Goal: Communication & Community: Answer question/provide support

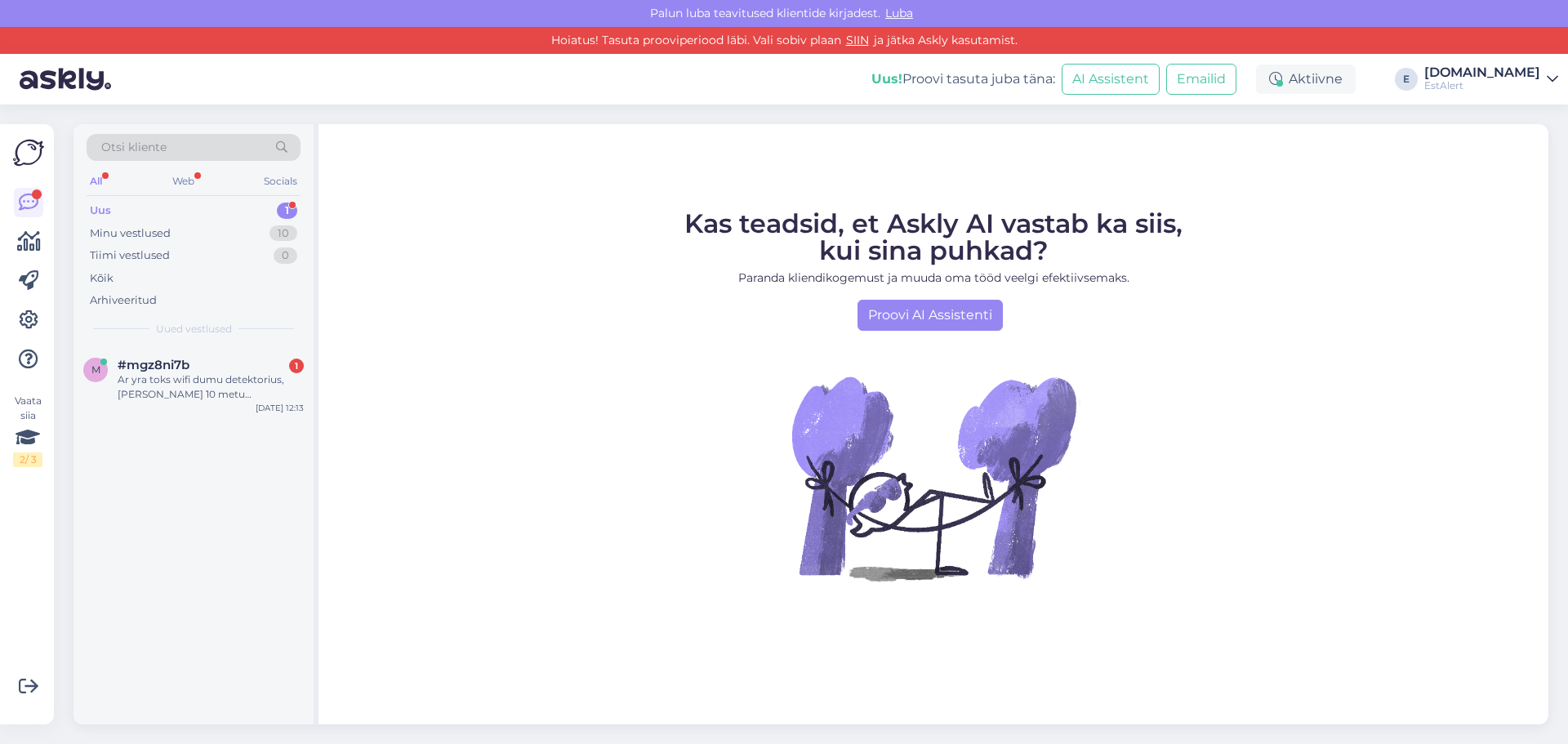
click at [122, 206] on div "Uus 1" at bounding box center [194, 211] width 214 height 22
click at [163, 377] on div "Ar yra toks wifi dumu detektorius, [PERSON_NAME] 10 metu tarnaujancia baterija?" at bounding box center [210, 387] width 186 height 29
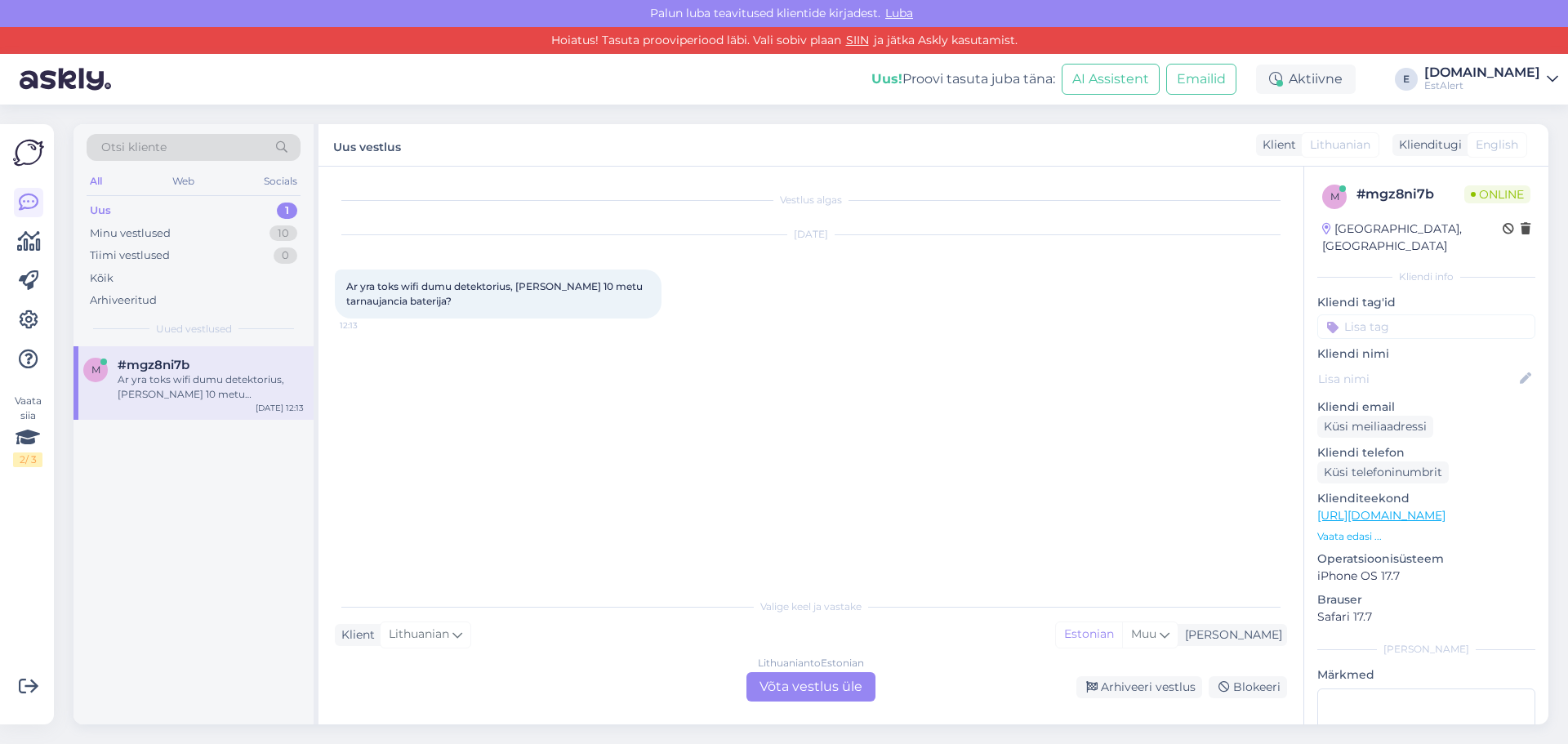
click at [813, 677] on div "Lithuanian to Estonian Võta vestlus üle" at bounding box center [811, 687] width 129 height 29
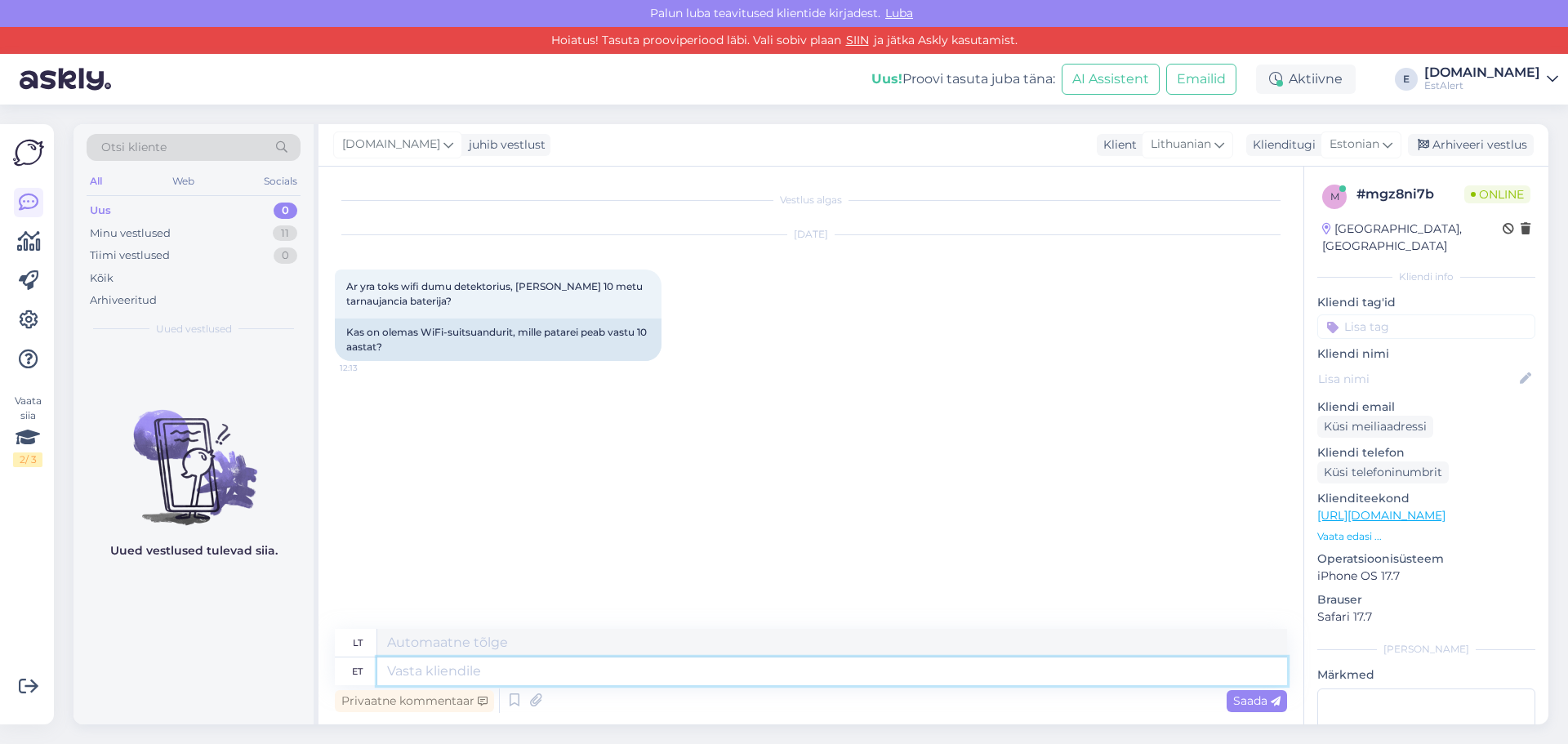
click at [637, 670] on textarea at bounding box center [832, 671] width 909 height 28
type textarea "Tere"
type textarea "Sveiki"
type textarea "Meie"
type textarea "Mūsų"
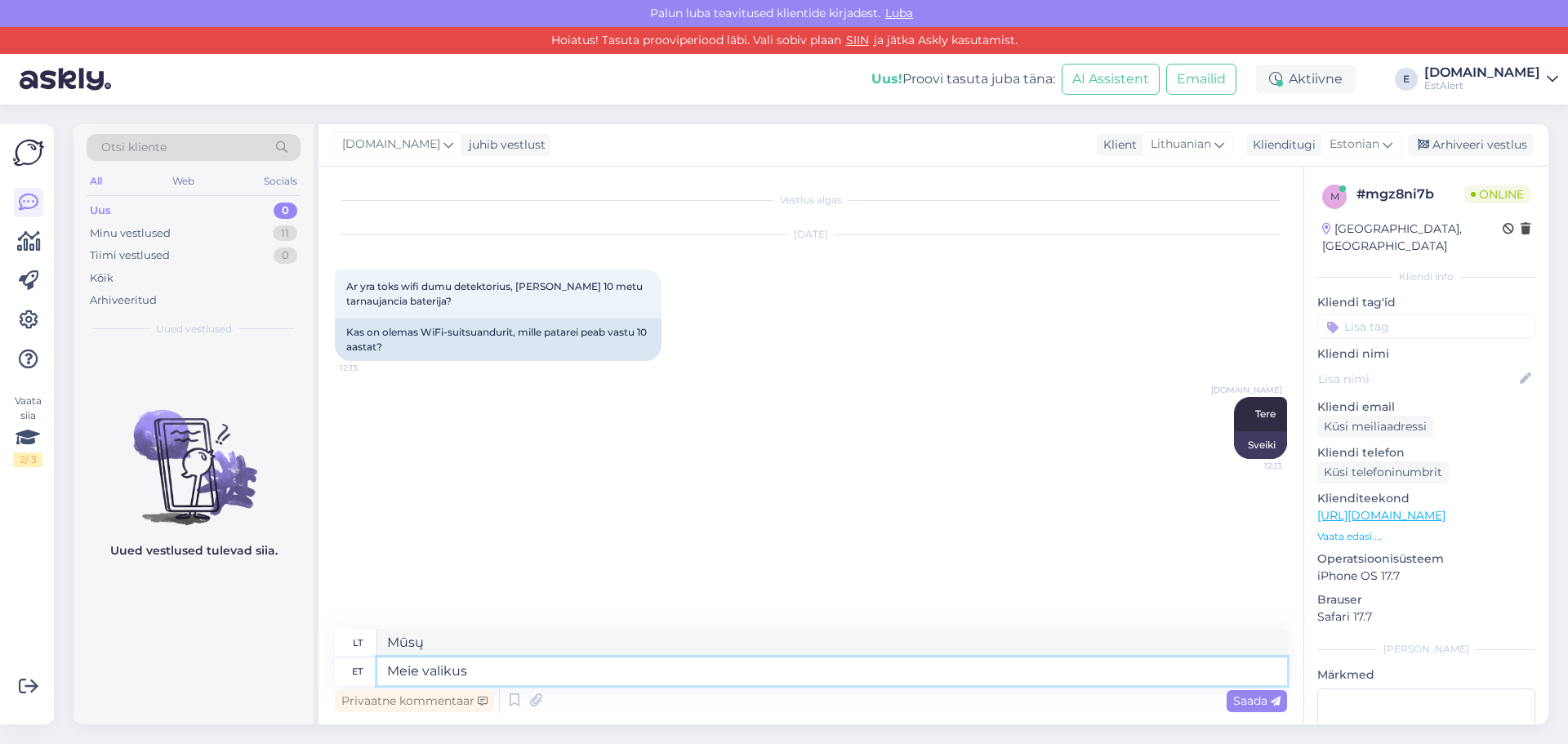
type textarea "Meie valikus"
type textarea "Mūsų pasirinkime"
type textarea "Meie valikus on"
type textarea "Mūsų pasirinkimas apima"
type textarea "Meie valikus on vahet"
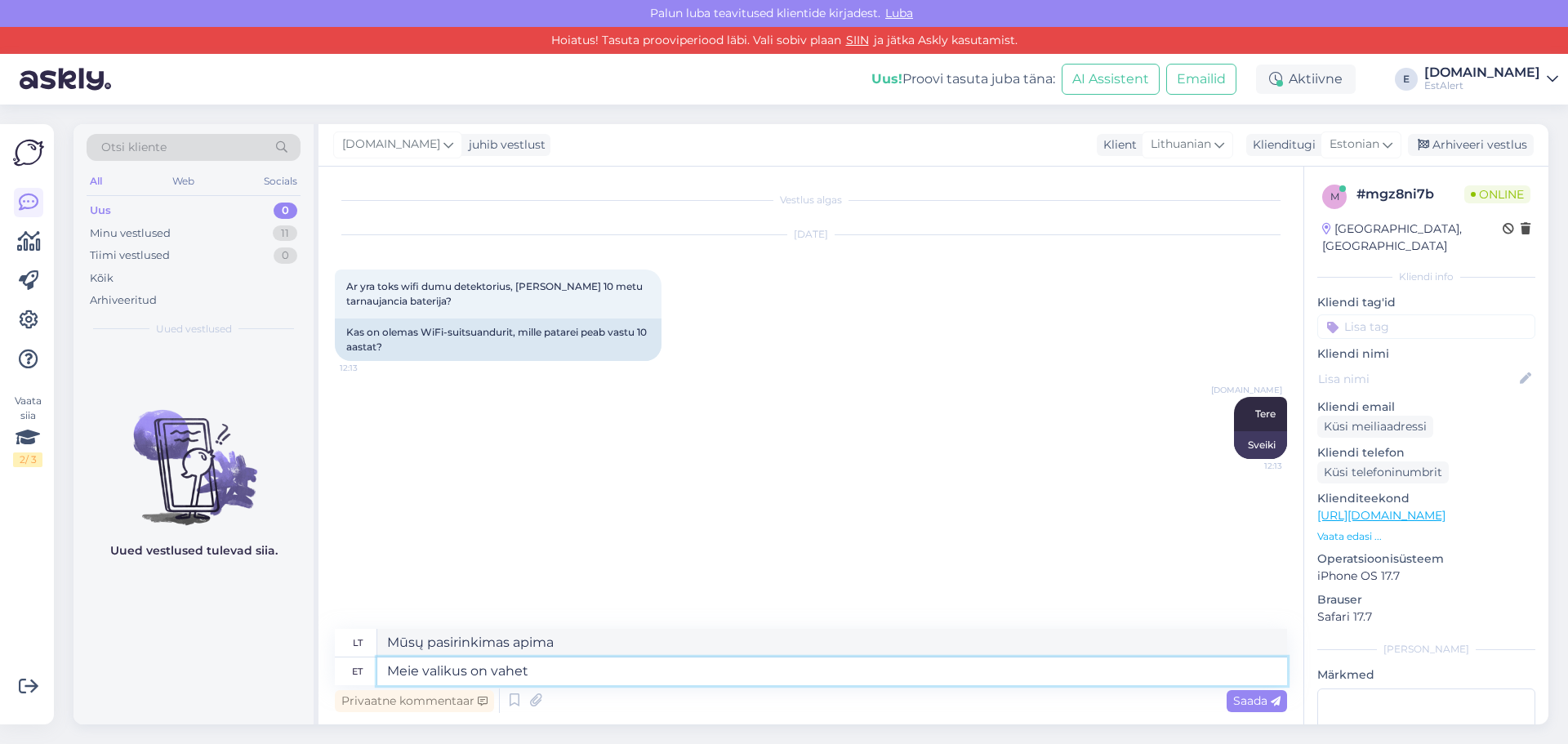
type textarea "Mūsų pasirinkimas daro skirtumą"
type textarea "Meie valikus on vahetatava"
type textarea "Mūsų asortimente yra keičiamų"
type textarea "Meie valikus on vahetatava patareiga"
type textarea "Mūsų asortimente yra keičiama baterija"
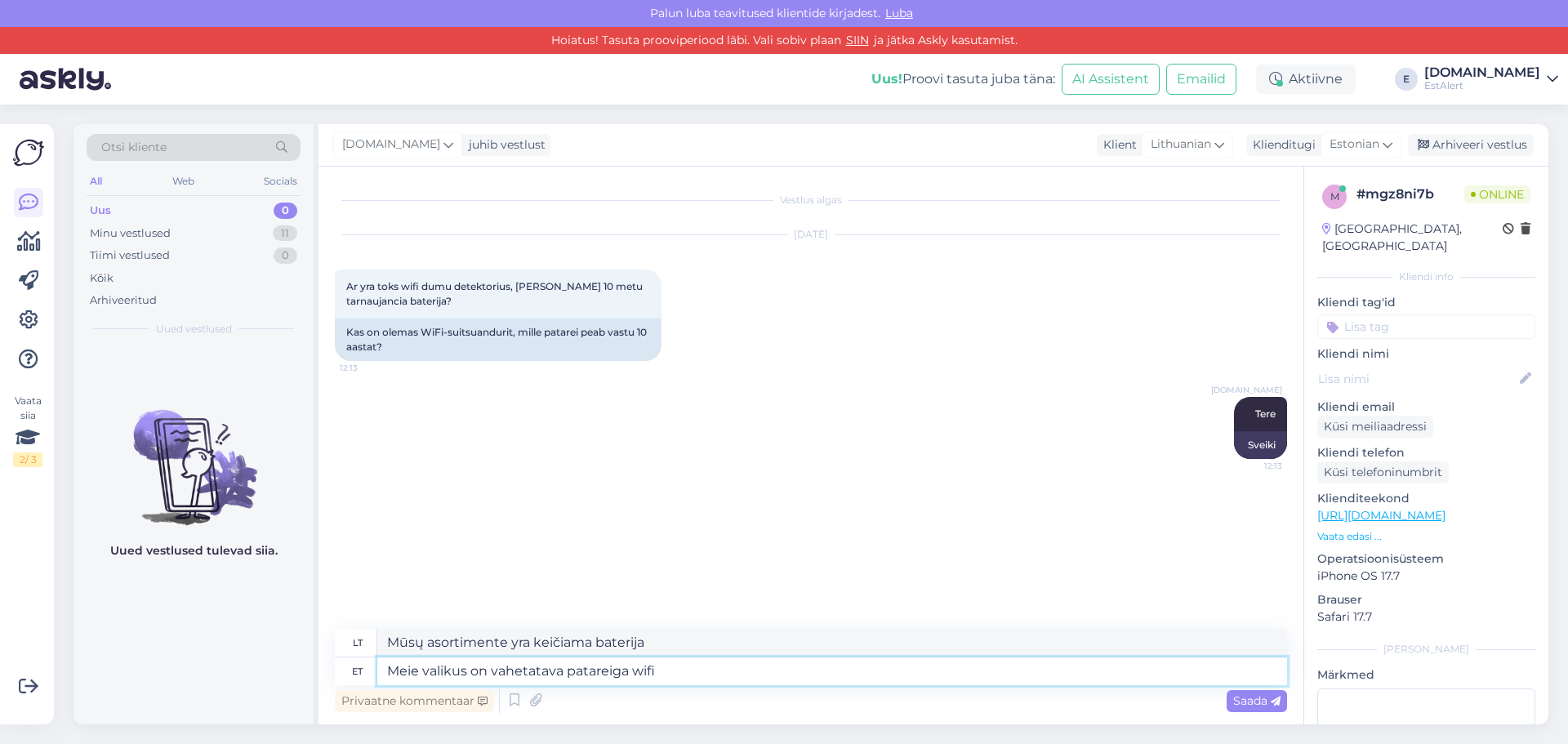
type textarea "Meie valikus on vahetatava patareiga wifi s"
type textarea "Mūsų pasirinkime yra belaidis internetas su keičiama baterija"
type textarea "Meie valikus on vahetatava patareiga wifi suitsuandur, s"
type textarea "Mūsų pasirinkime yra belaidis dūmų detektorius su keičiama baterija,"
type textarea "Meie valikus on vahetatava patareiga wifi suitsuandur, sest"
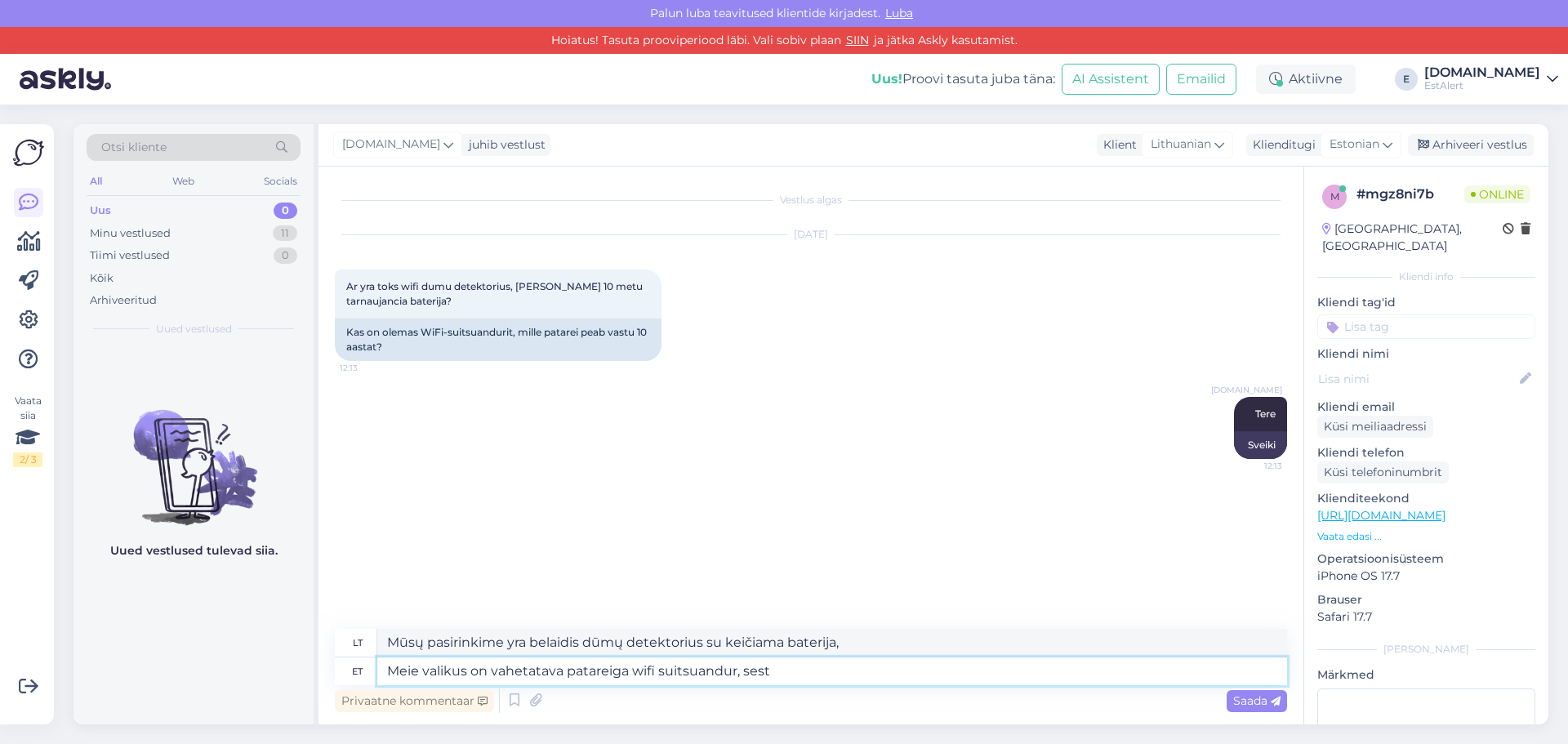
type textarea "Mūsų pasirinkime yra belaidis dūmų detektorius su keičiama baterija, nes"
type textarea "Meie valikus on vahetatava patareiga wifi suitsuandur, sest kahjuks"
type textarea "Mūsų pasirinkime yra belaidis dūmų detektorius su keičiama baterija, nes, deja,"
type textarea "Meie valikus on vahetatava patareiga wifi suitsuandur, sest kahjuks saavad 1"
type textarea "Mūsų pasirinkime yra belaidis dūmų detektorius su keičiama baterija, nes, deja,…"
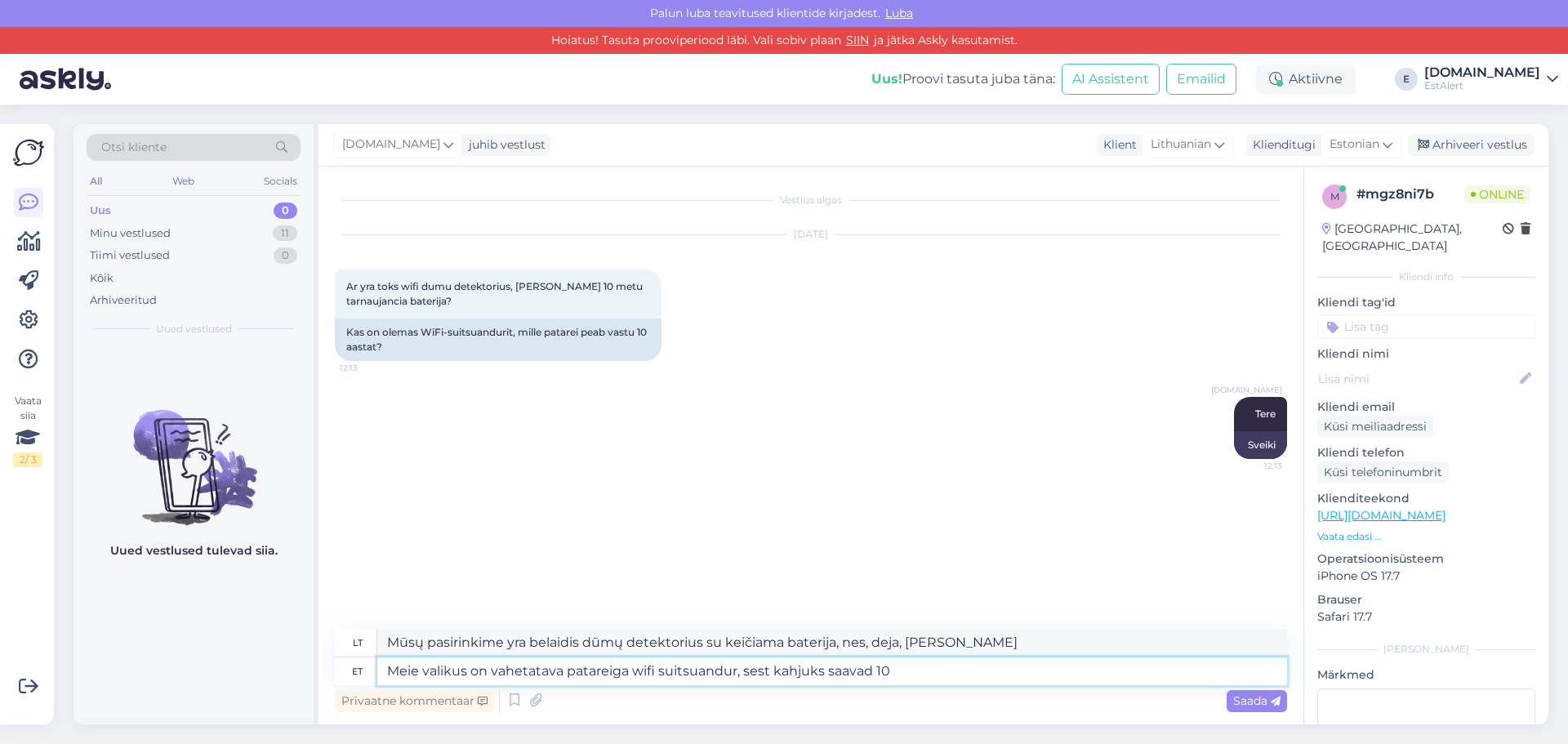
type textarea "Meie valikus on vahetatava patareiga wifi suitsuandur, sest kahjuks saavad 10"
type textarea "Mūsų pasirinkime yra belaidžio ryšio dūmų detektorius su keičiama baterija, nes…"
type textarea "Meie valikus on vahetatava patareiga wifi suitsuandur, sest kahjuks saavad 10 a…"
type textarea "Mūsų pasirinkime yra belaidžio ryšio dūmų detektorius su keičiama baterija, nes…"
type textarea "Meie valikus on vahetatava patareiga wifi suitsuandur, sest kahjuks saavad 10 a…"
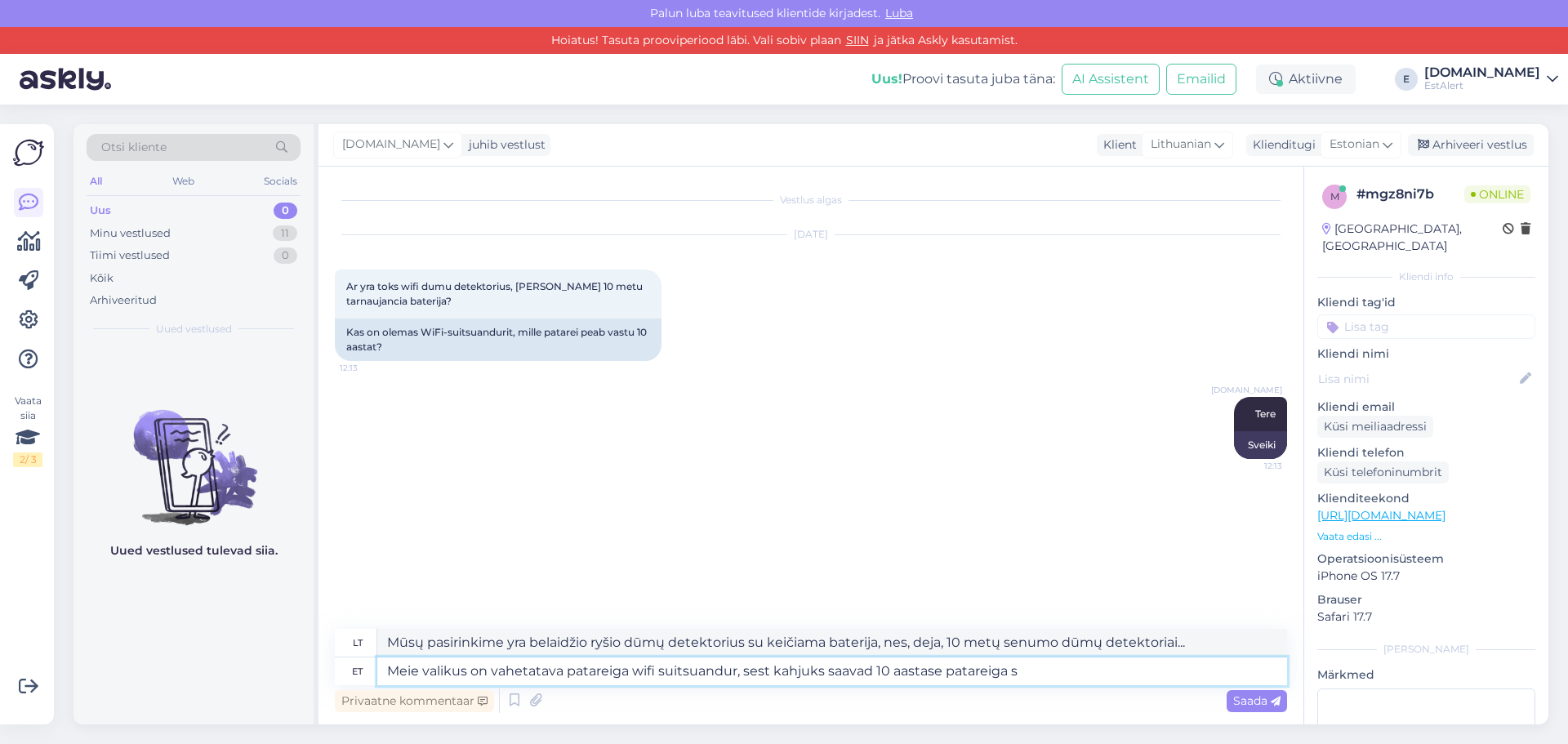
type textarea "Mūsų pasirinkime yra belaidžio ryšio dūmų detektorius su keičiama baterija, nes…"
type textarea "Meie valikus on vahetatava patareiga wifi suitsuandur, sest kahjuks saavad 10 a…"
type textarea "Mūsų pasirinkime yra belaidžio ryšio dūmų detektorius su keičiama baterija, nes…"
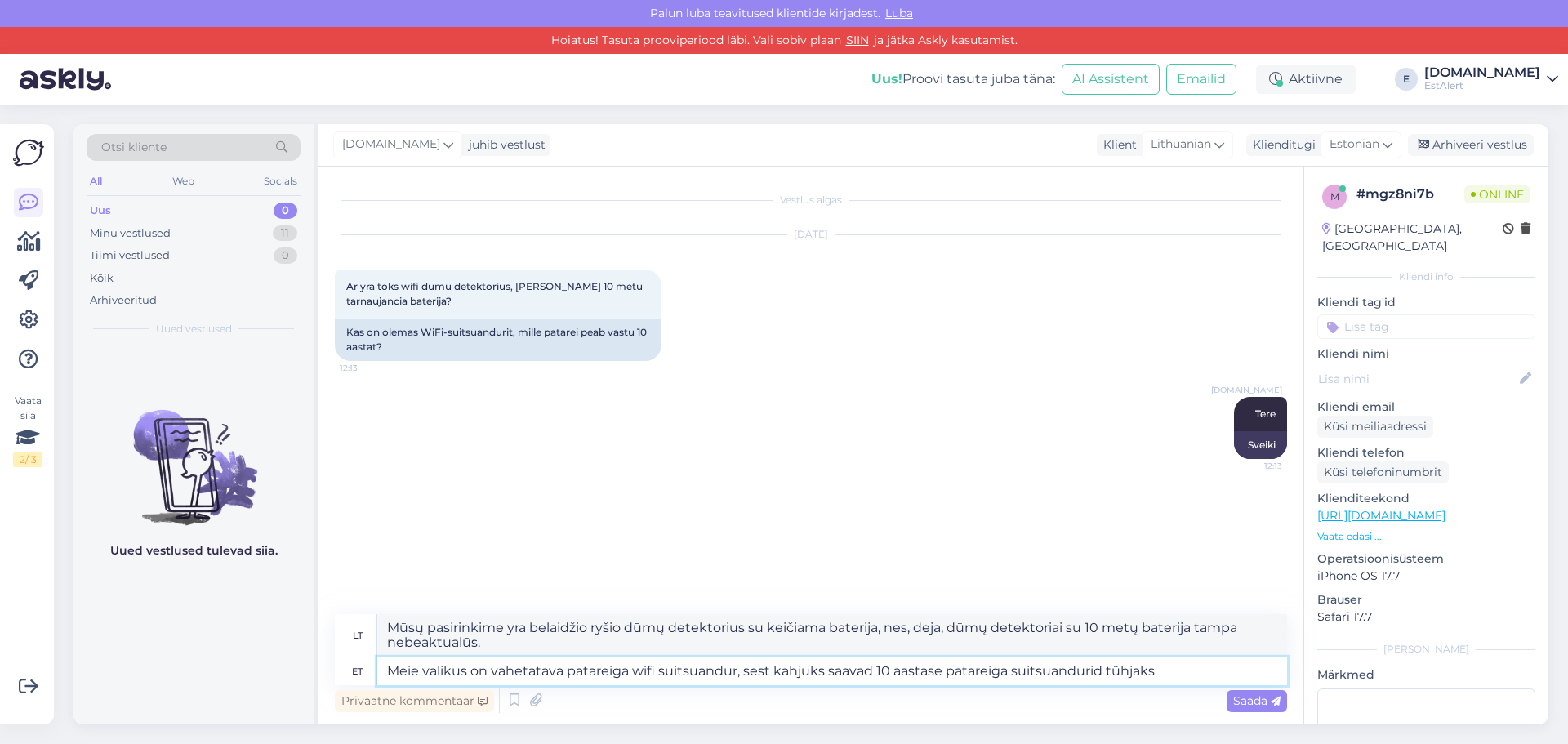
type textarea "Meie valikus on vahetatava patareiga wifi suitsuandur, sest kahjuks saavad 10 a…"
type textarea "Mūsų pasirinkime yra belaidžio ryšio dūmų detektorius su keičiama baterija, nes…"
type textarea "Meie valikus on vahetatava patareiga wifi suitsuandur, sest kahjuks saavad 10 a…"
type textarea "Mūsų pasirinkime yra belaidžio ryšio dūmų detektorius su keičiama baterija, nes…"
click at [753, 675] on textarea "Meie valikus on vahetatava patareiga wifi suitsuandur, sest kahjuks saavad 10 a…" at bounding box center [832, 671] width 909 height 28
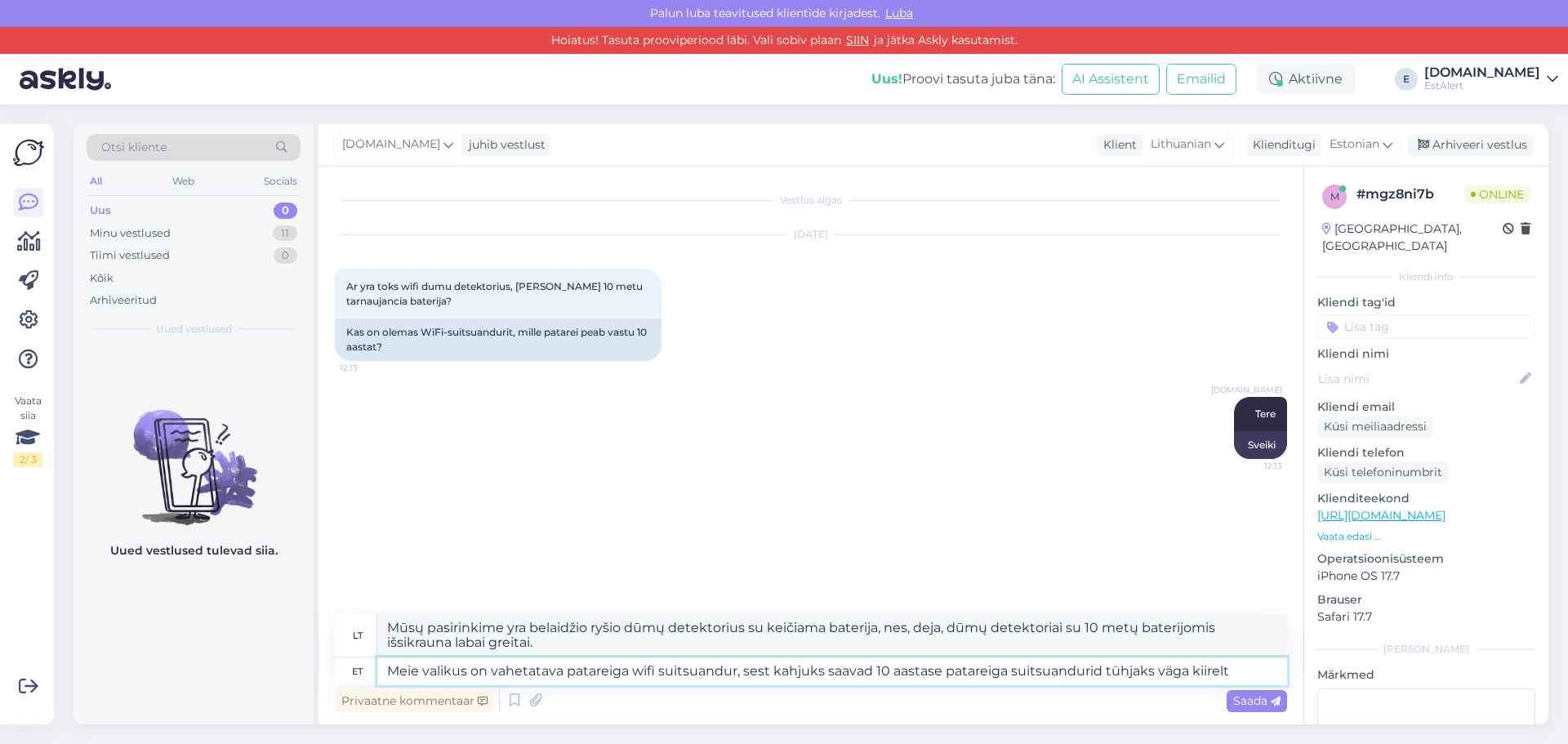
click at [753, 675] on textarea "Meie valikus on vahetatava patareiga wifi suitsuandur, sest kahjuks saavad 10 a…" at bounding box center [832, 671] width 909 height 28
type textarea "Meie valikus on vahetatava patareiga wifi suitsuandur, kahjuks saavad 10 aastas…"
click at [1205, 667] on textarea "Meie valikus on vahetatava patareiga wifi suitsuandur, kahjuks saavad 10 aastas…" at bounding box center [832, 671] width 909 height 28
type textarea "Mūsų pasirinkime yra belaidžio interneto dūmų detektorius su keičiama baterija,…"
type textarea "Meie valikus on vahetatava patareiga wifi suitsuandur, kahjuks saavad 10 aastas…"
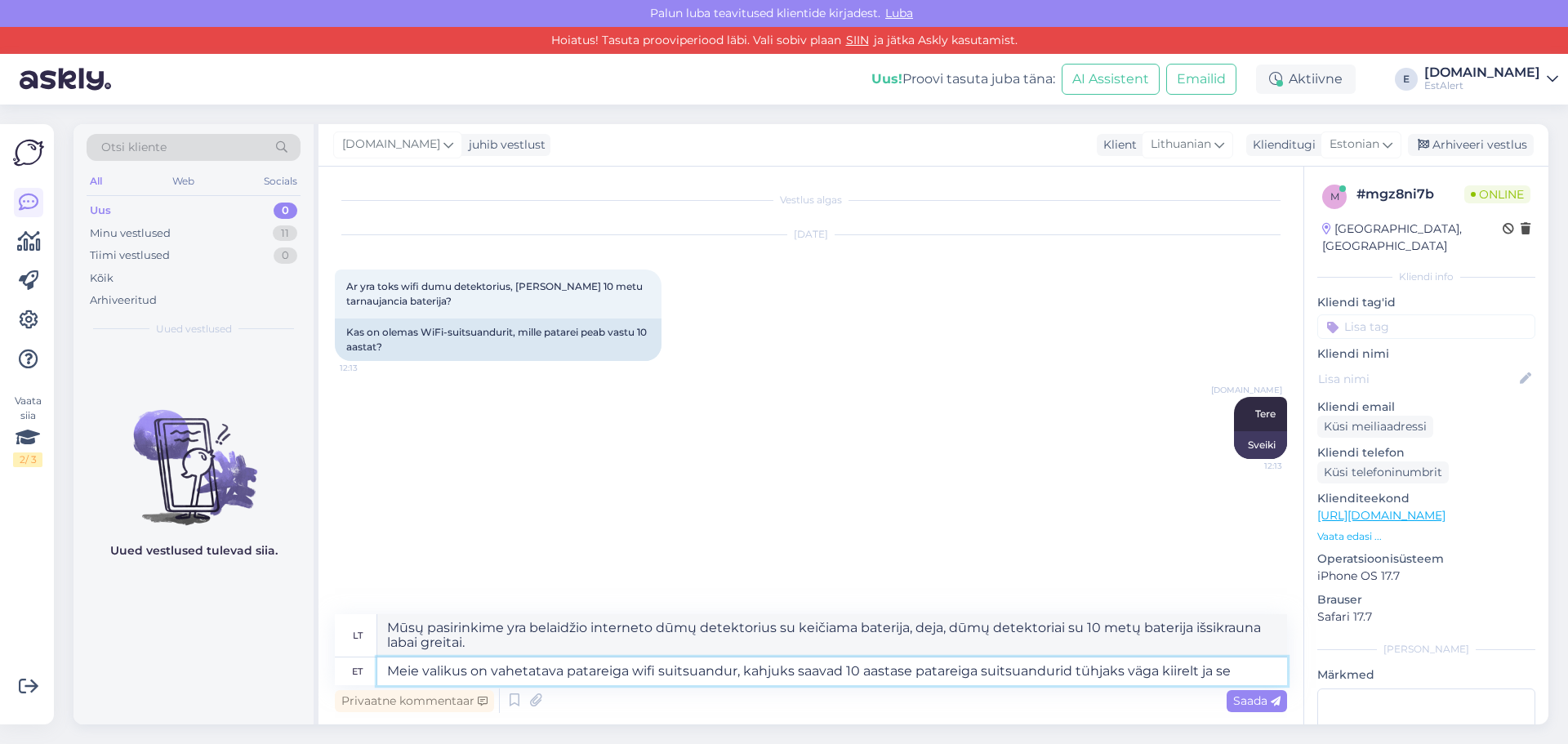
type textarea "Mūsų pasirinkime yra belaidžio ryšio dūmų detektorius su keičiama baterija, dej…"
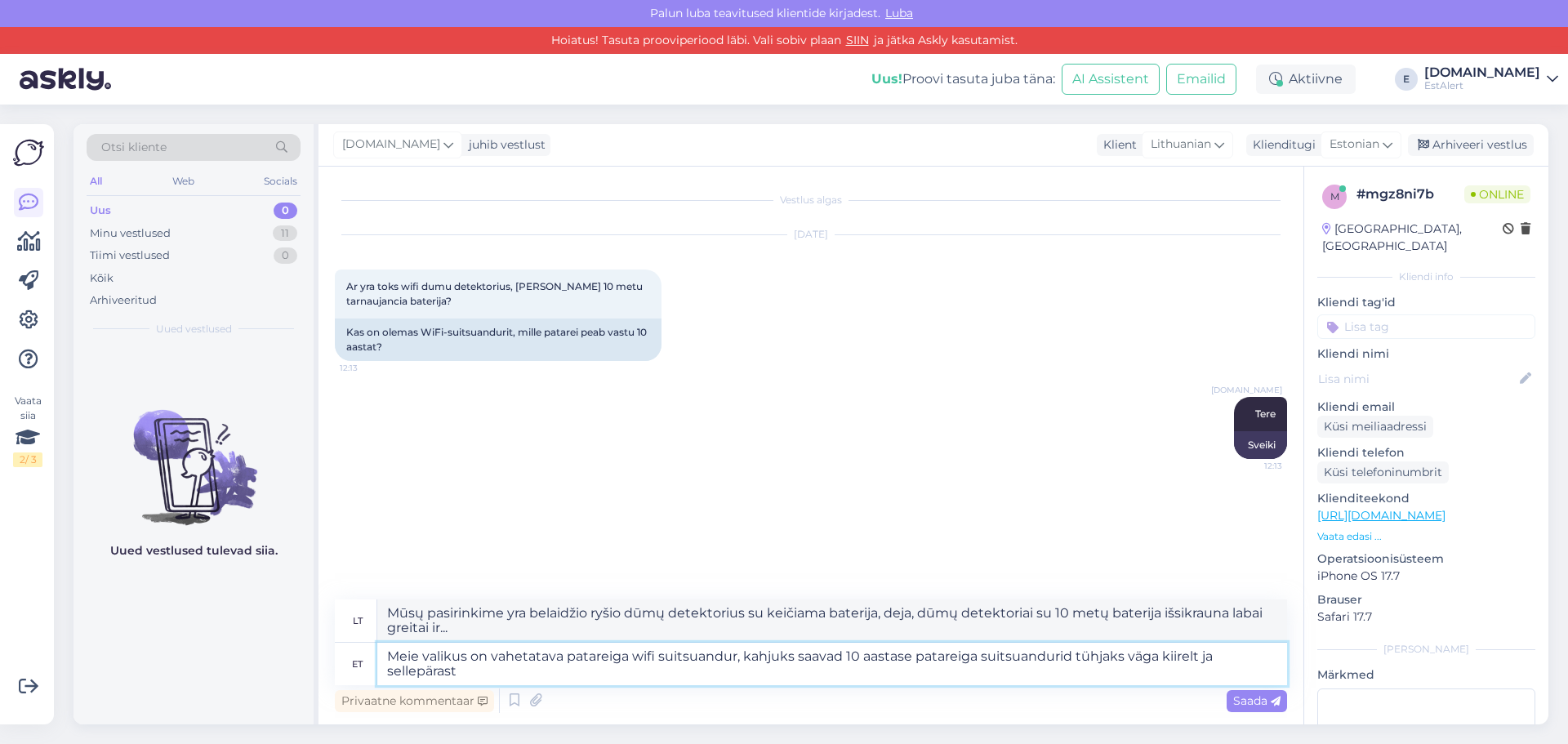
type textarea "Meie valikus on vahetatava patareiga wifi suitsuandur, kahjuks saavad 10 aastas…"
type textarea "Mūsų pasirinkime yra belaidžio ryšio dūmų detektorius su keičiama baterija, dej…"
type textarea "Meie valikus on vahetatava patareiga wifi suitsuandur, kahjuks saavad 10 aastas…"
type textarea "Mūsų pasirinkime yra belaidžio interneto dūmų detektorius su keičiama baterija,…"
type textarea "Meie valikus on vahetatava patareiga wifi suitsuandur, kahjuks saavad 10 aastas…"
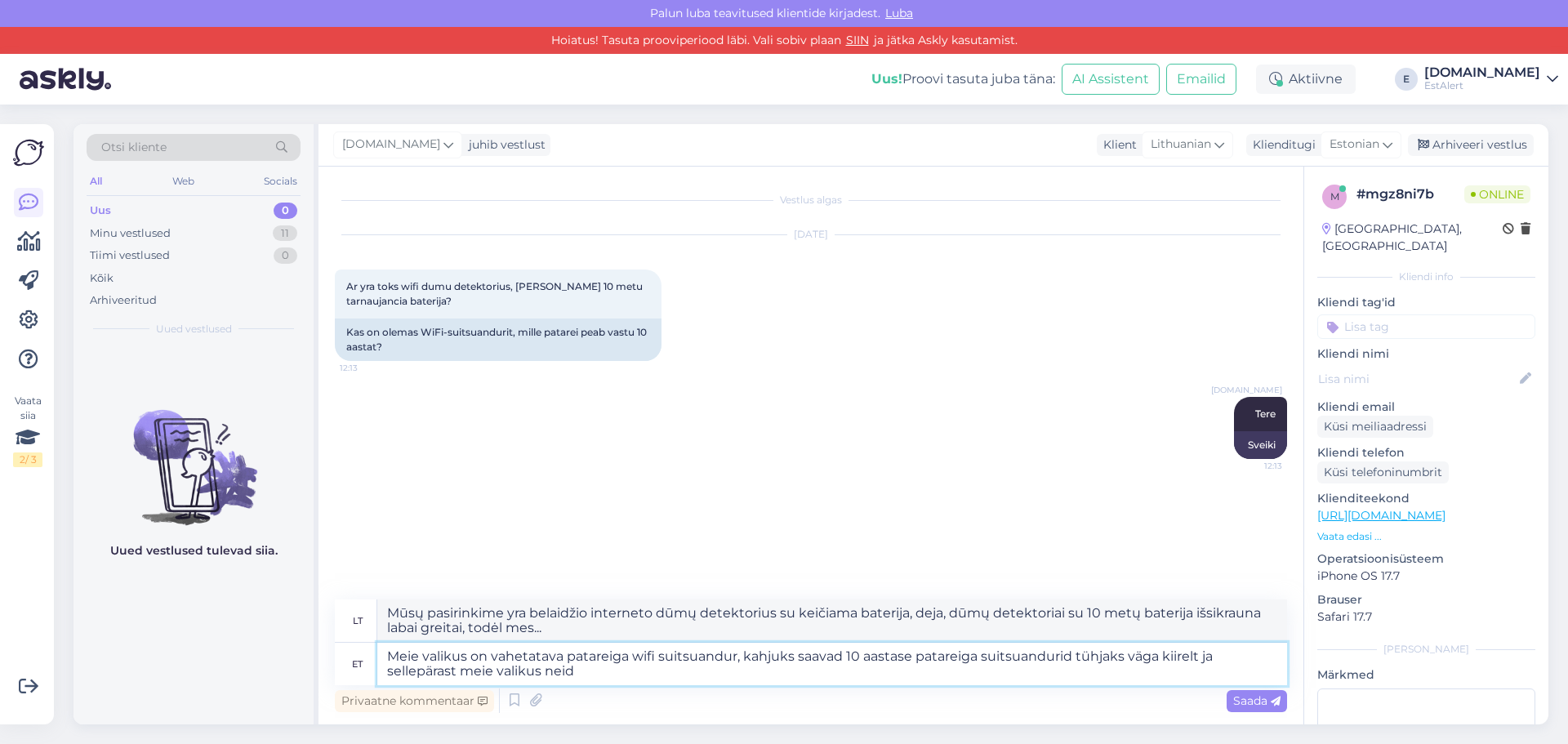
type textarea "Mūsų pasirinkime yra belaidžio ryšio dūmų detektorius su keičiama baterija, dej…"
type textarea "Meie valikus on vahetatava patareiga wifi suitsuandur, kahjuks saavad 10 aastas…"
type textarea "Mūsų asortimente yra belaidžio interneto dūmų detektorius su keičiama baterija,…"
type textarea "Meie valikus on vahetatava patareiga wifi suitsuandur, kahjuks saavad 10 aastas…"
type textarea "Mūsų asortimente yra belaidžio interneto dūmų detektorius su keičiama baterija,…"
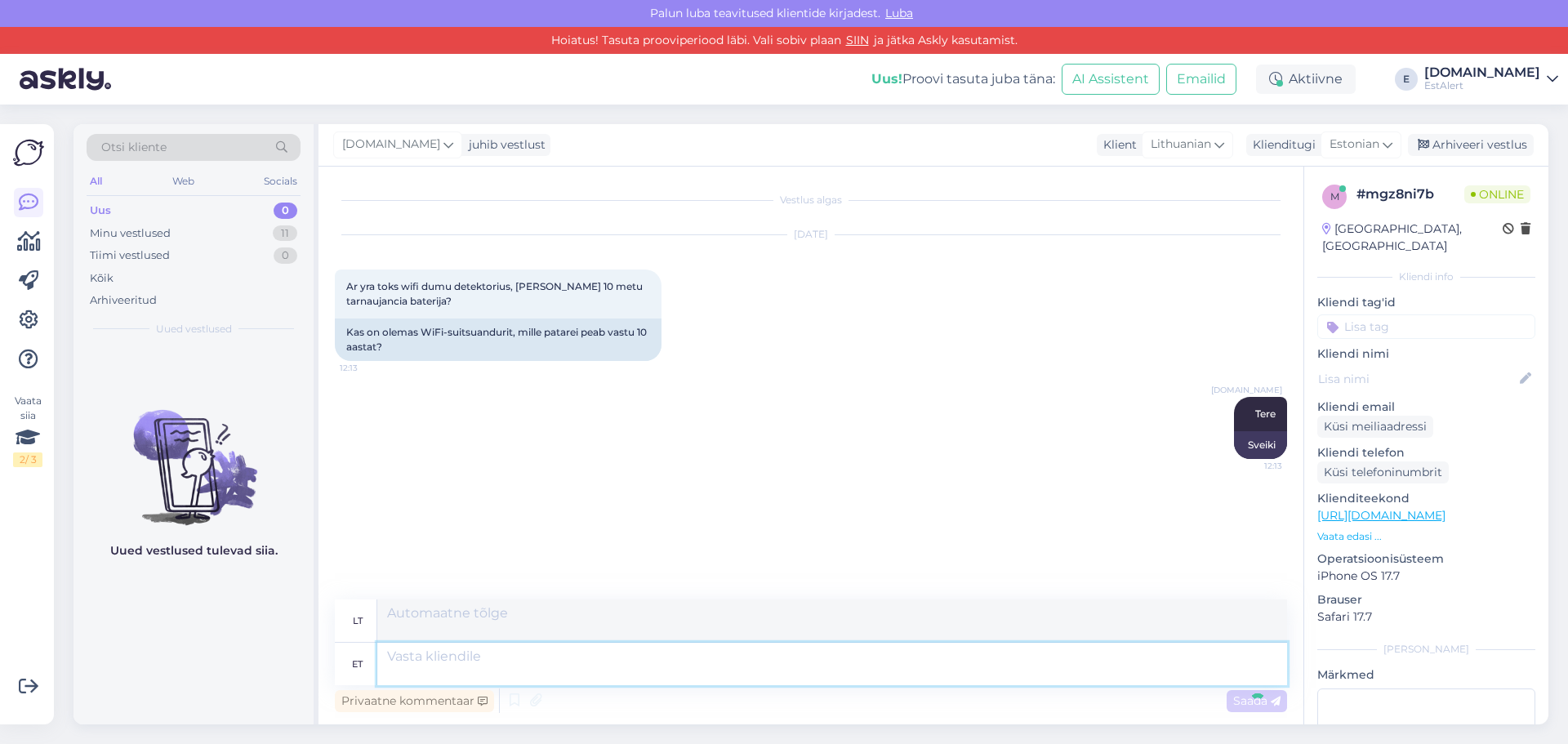
scroll to position [20, 0]
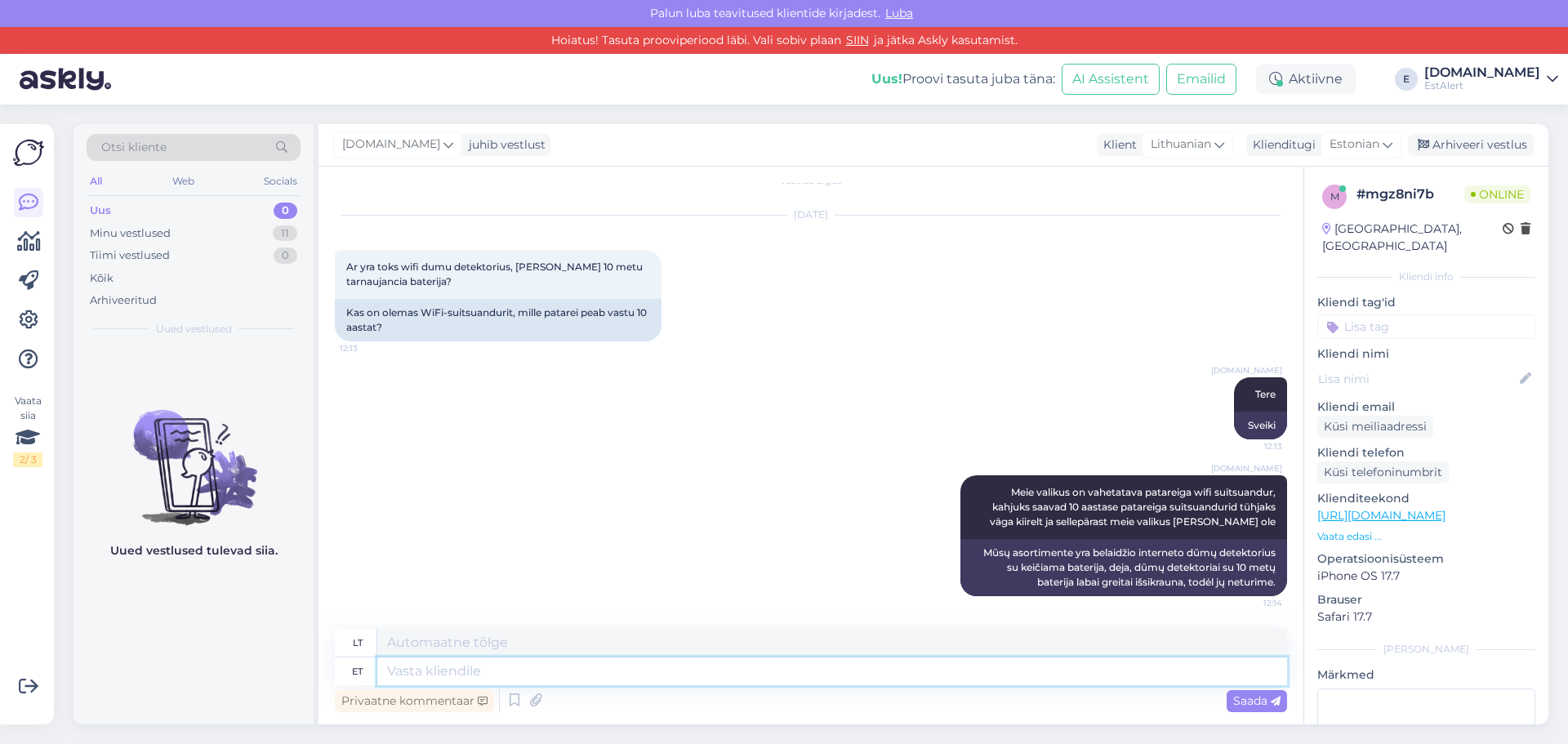
click at [719, 666] on textarea at bounding box center [832, 671] width 909 height 28
type textarea "Saame"
type textarea "Mes galime"
type textarea "Saame pakkuda se"
type textarea "[PERSON_NAME] pasiūlyti"
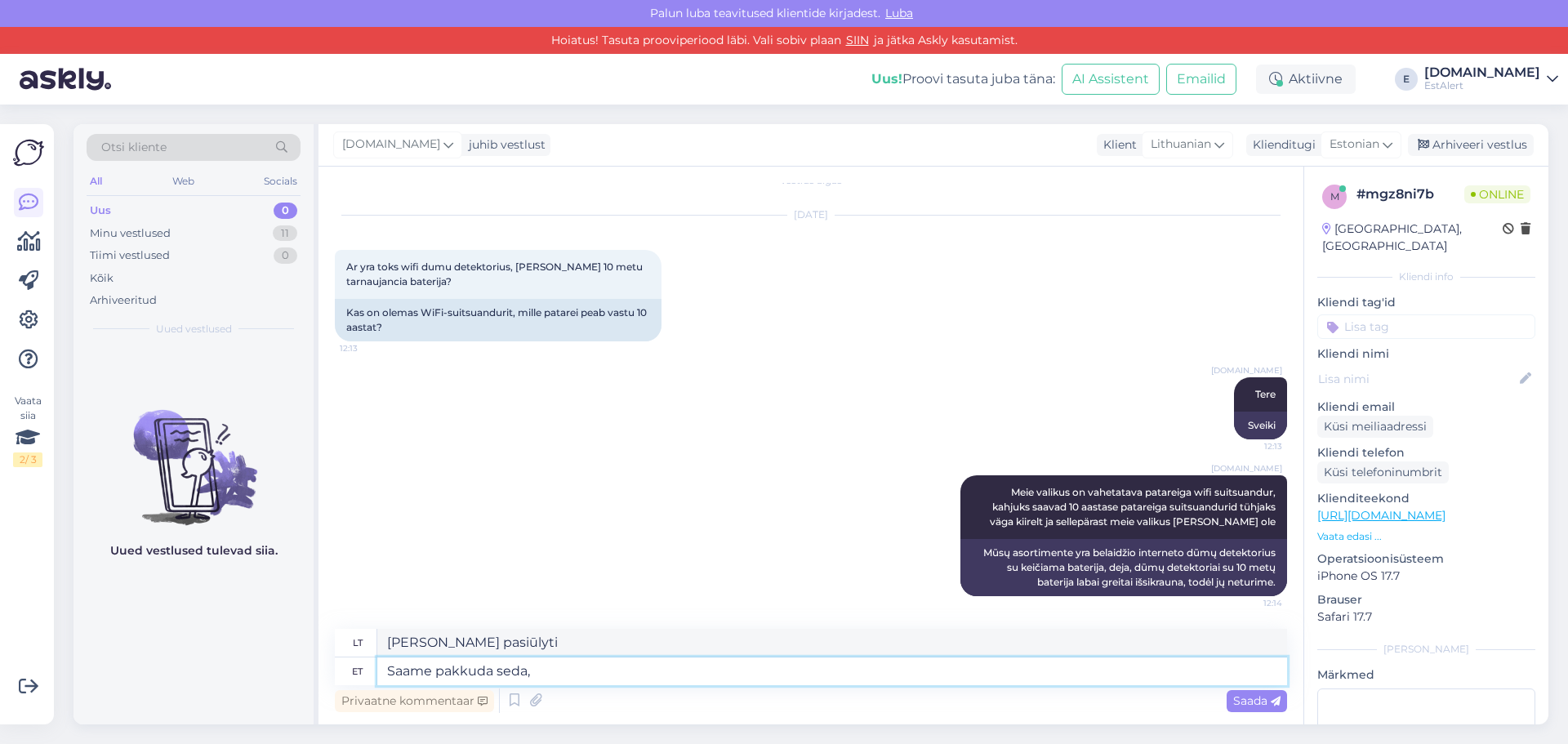
type textarea "Saame pakkuda seda,"
type textarea "[PERSON_NAME] pasiūlyti tai,"
type textarea "Saame pakkuda seda m"
type textarea "Galime tai pasiūlyti"
type textarea "Saame pakkuda seda mudelit,"
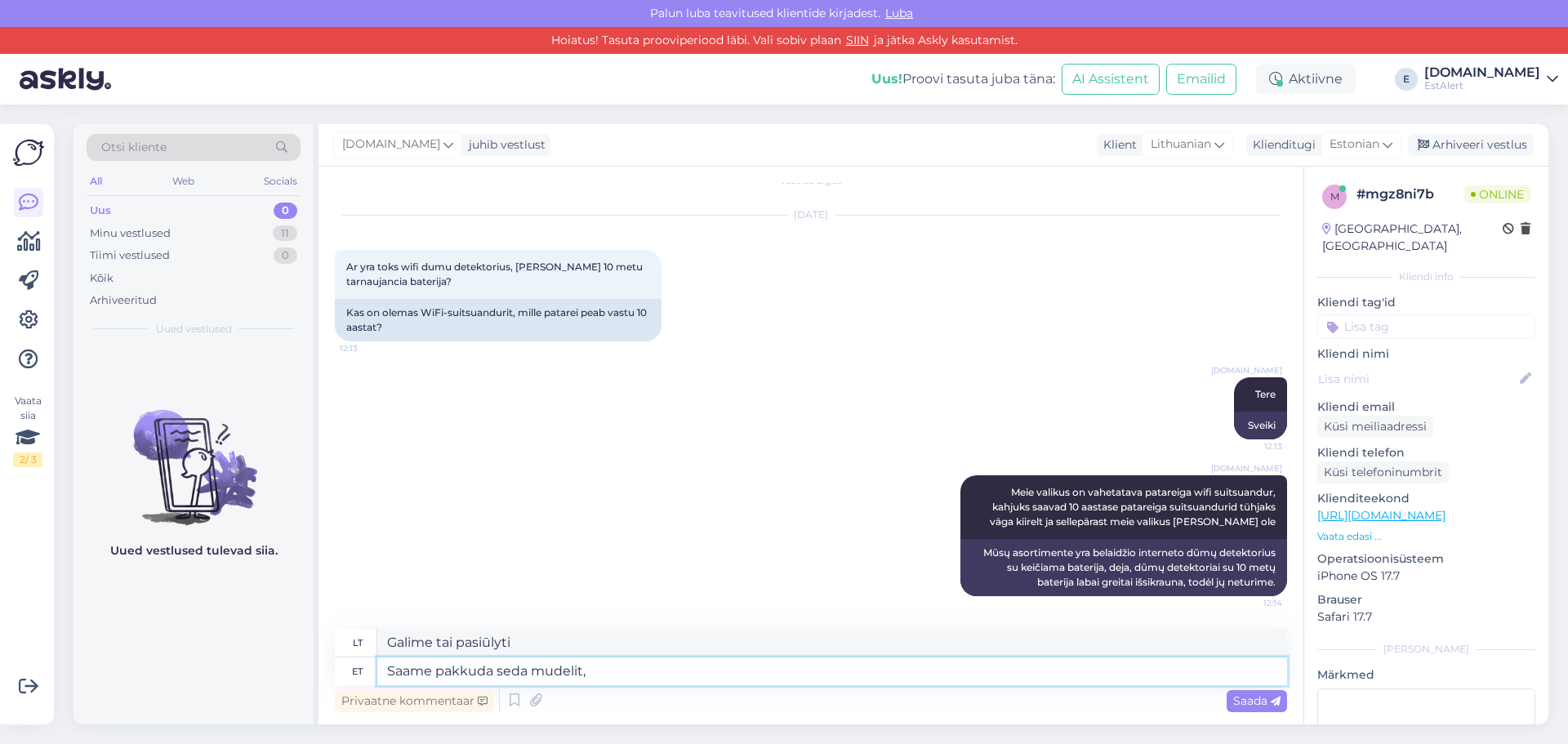
type textarea "[PERSON_NAME] pasiūlyti šį modelį,"
paste textarea "[URL][DOMAIN_NAME]"
type textarea "Saame pakkuda seda mudelit, [URL][DOMAIN_NAME]"
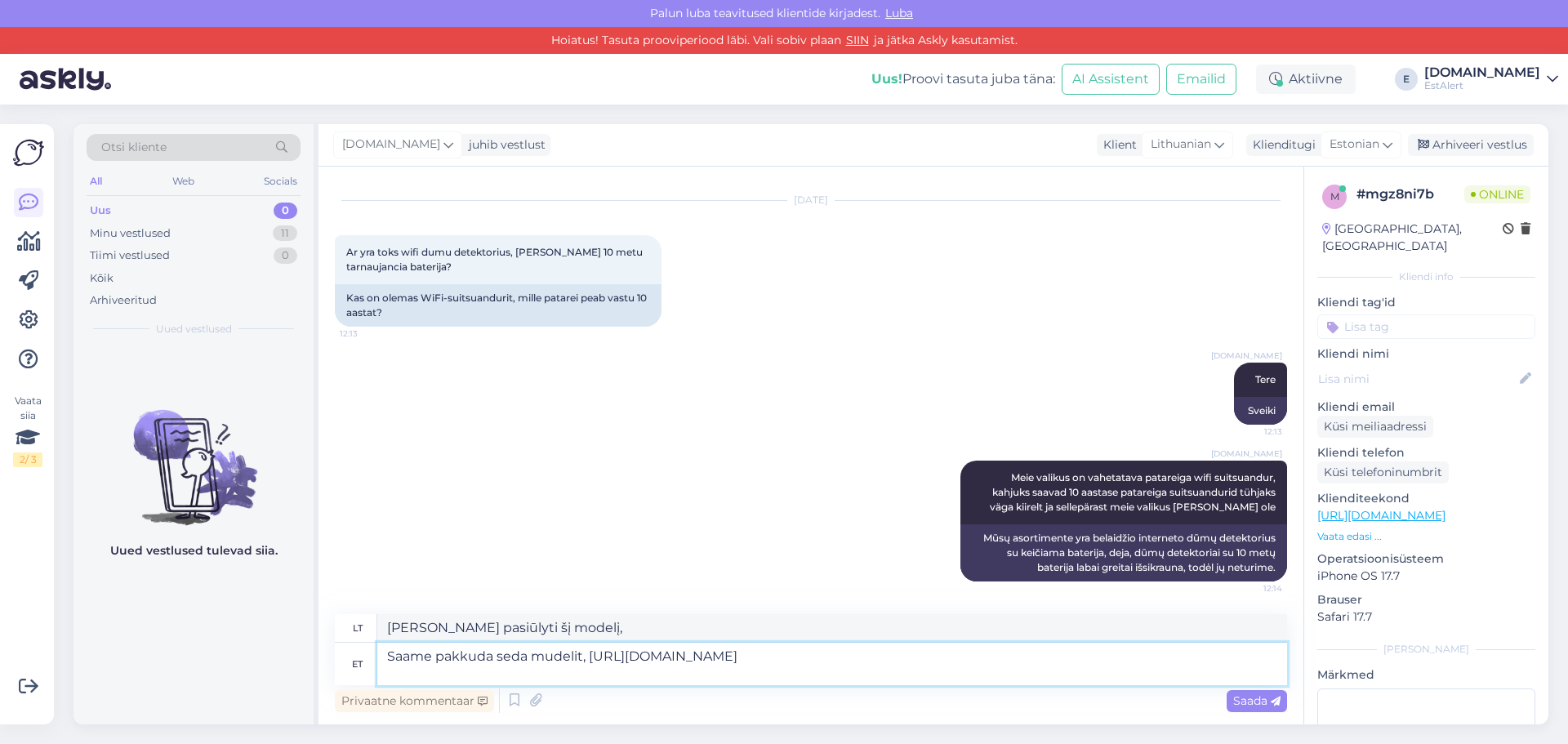
type textarea "Galime pasiūlyti šį modelį, [URL][DOMAIN_NAME]"
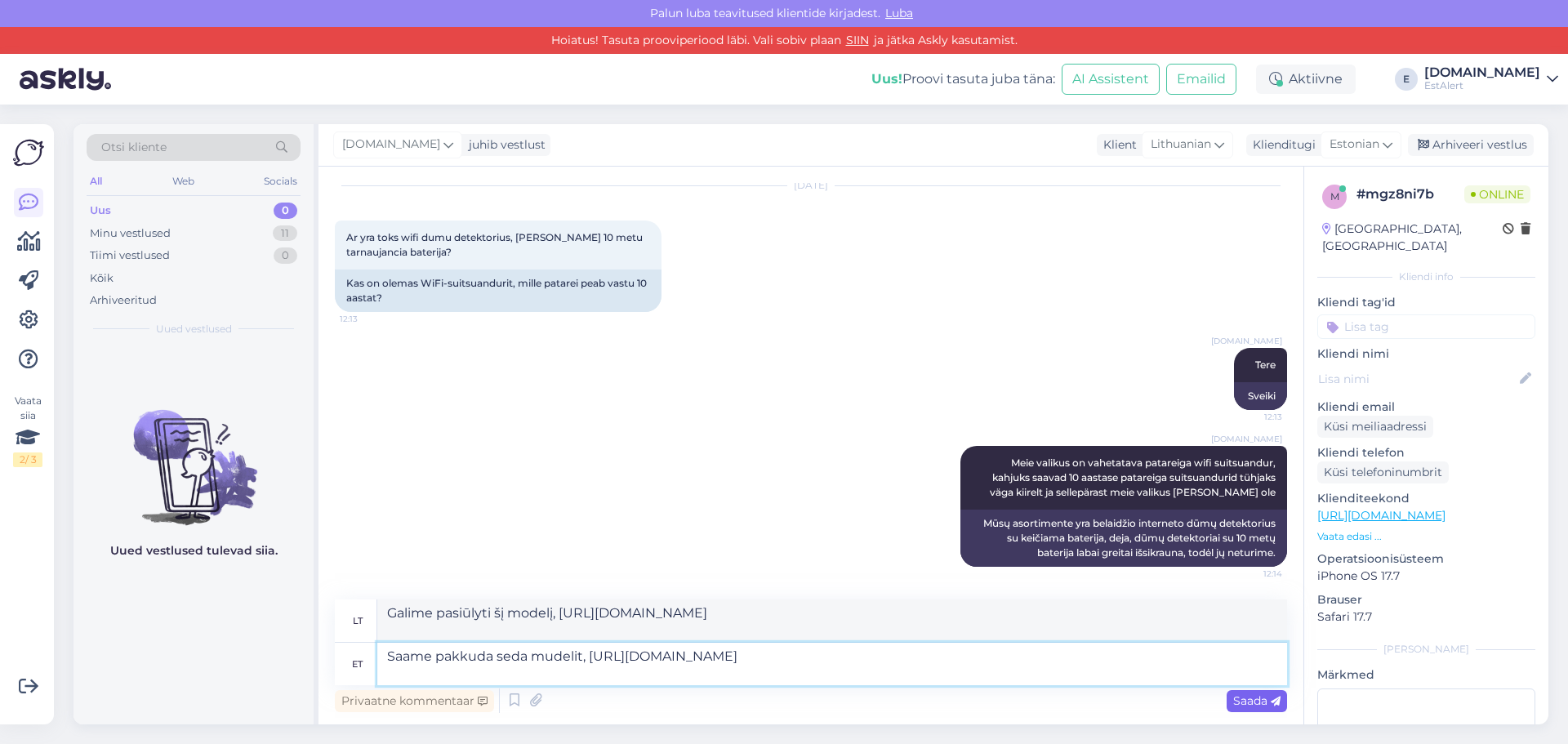
type textarea "Saame pakkuda seda mudelit, [URL][DOMAIN_NAME]"
click at [1250, 703] on span "Saada" at bounding box center [1257, 700] width 48 height 15
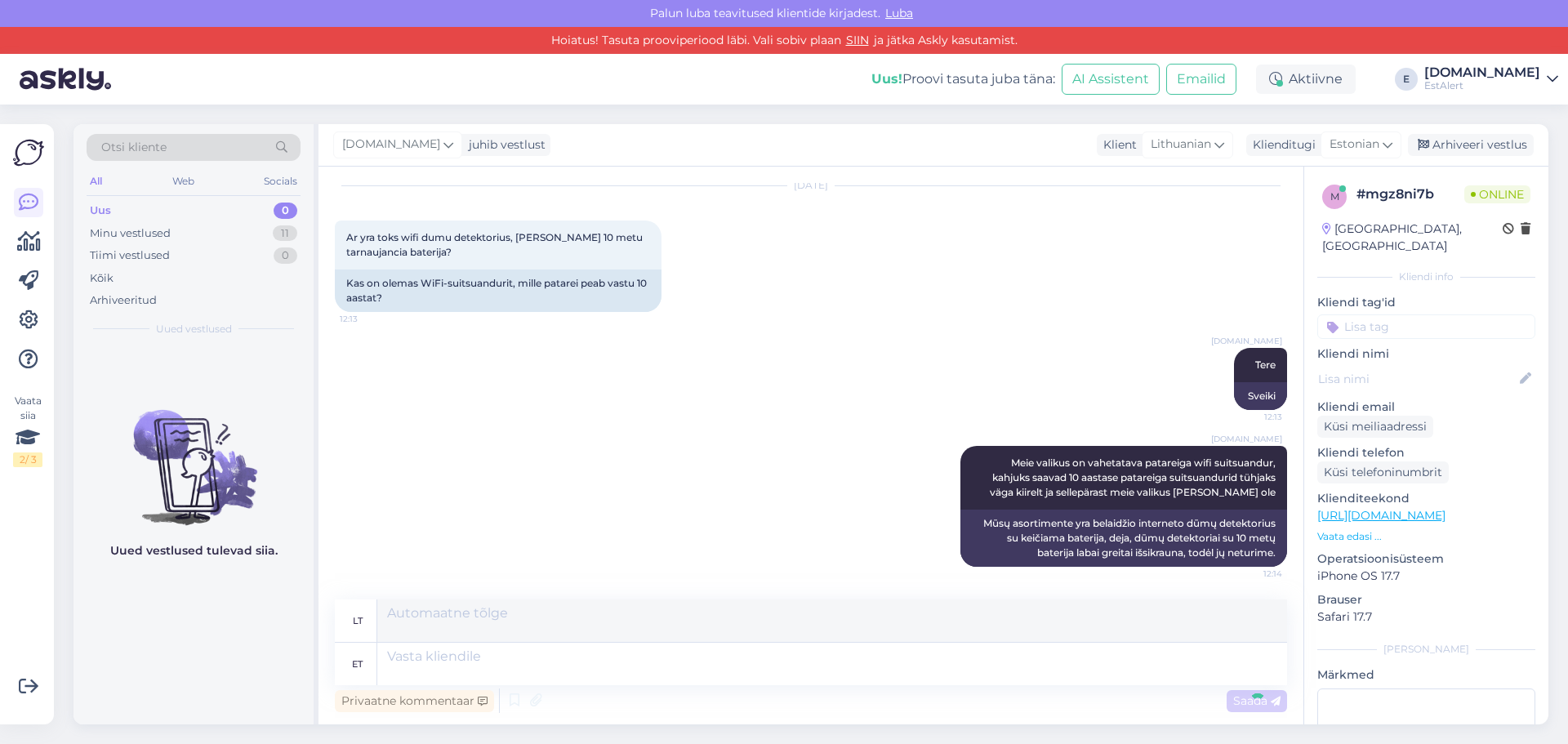
scroll to position [176, 0]
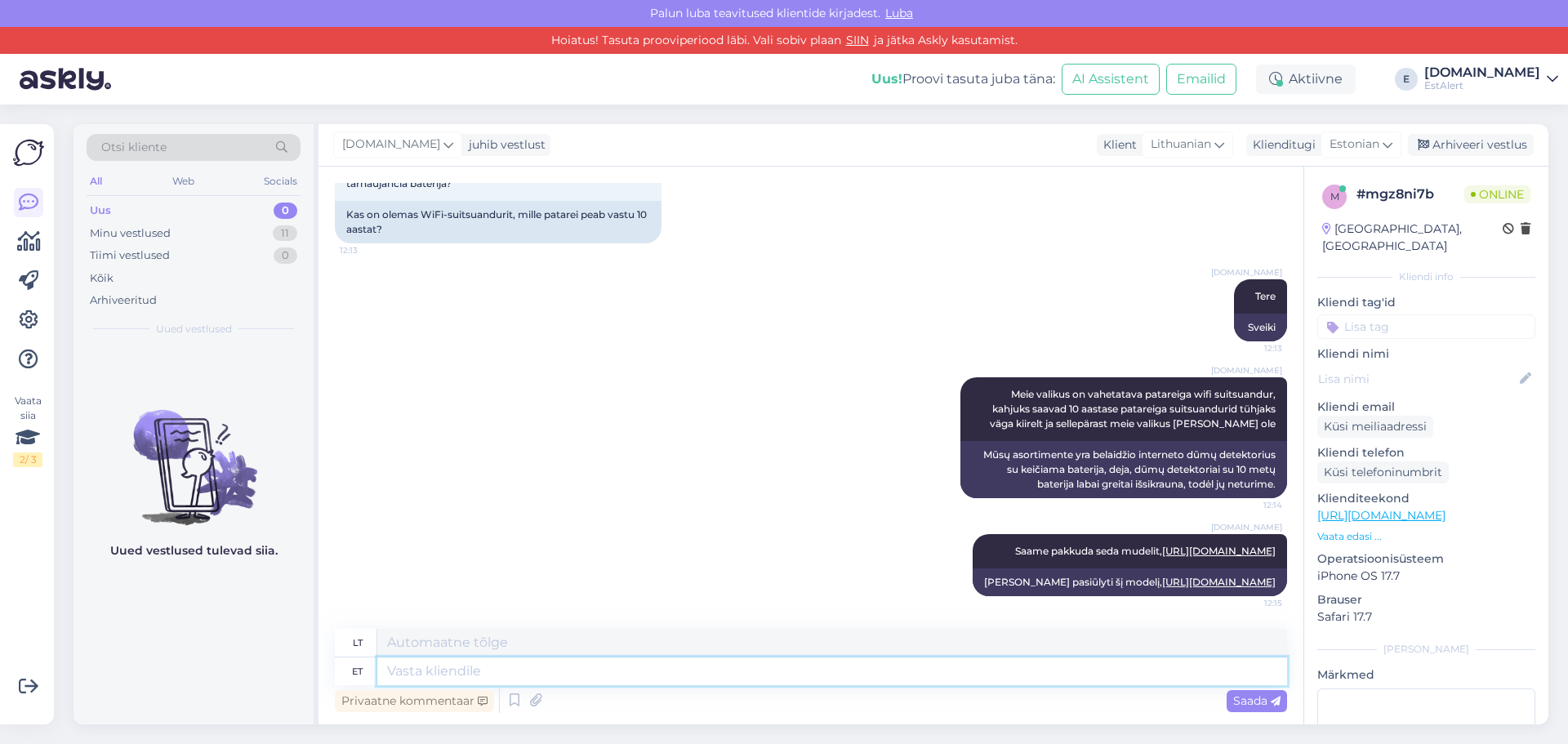
click at [1121, 672] on textarea at bounding box center [832, 671] width 909 height 28
type textarea "Patarei p"
type textarea "Baterija"
type textarea "Patarei peab v"
type textarea "Baterija turi"
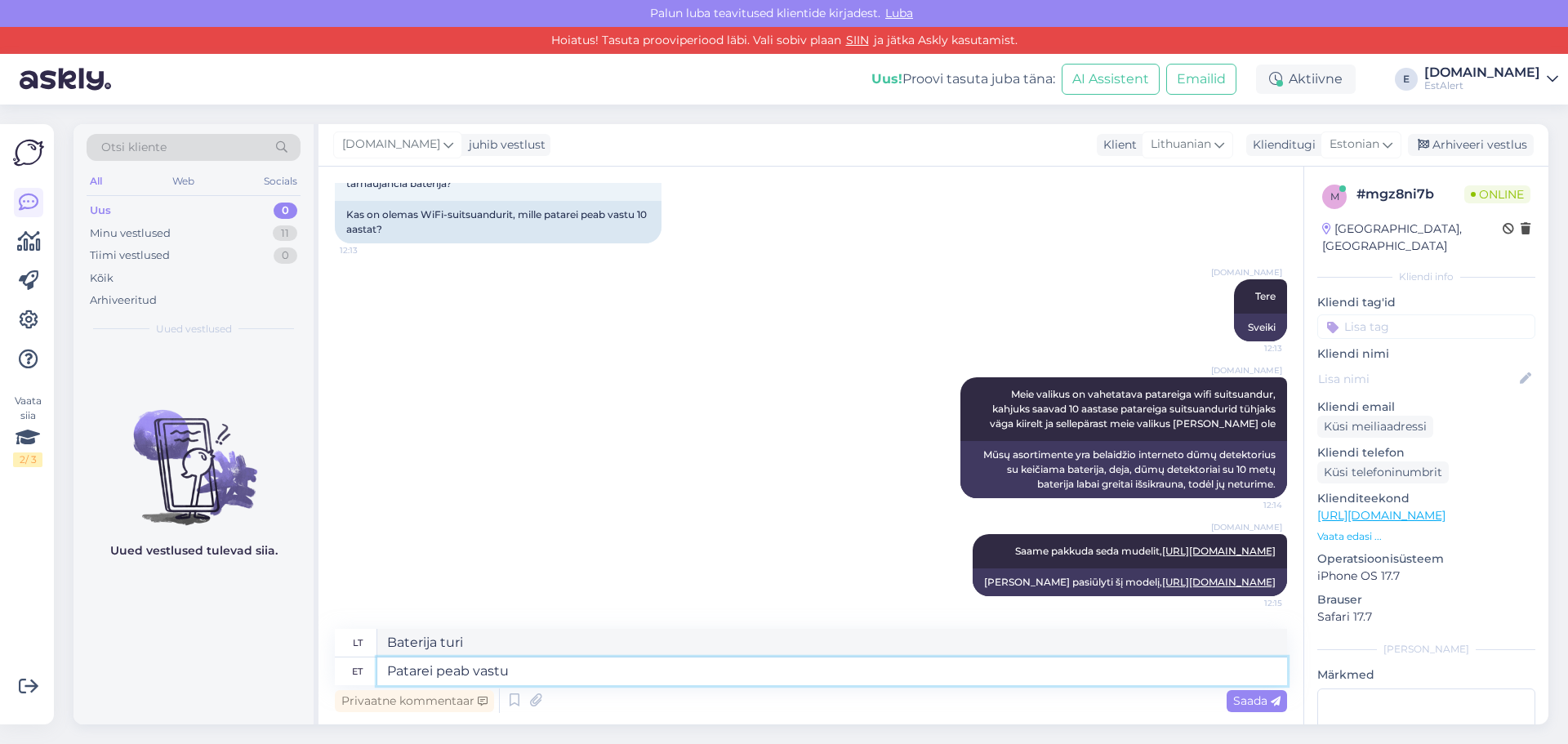
type textarea "Patarei peab vastu"
type textarea "Baterija veikia"
type textarea "Patarei peab vastu 1,5 a"
type textarea "Baterija veikia 1,5"
type textarea "Patarei peab vastu 1,5 aastat j"
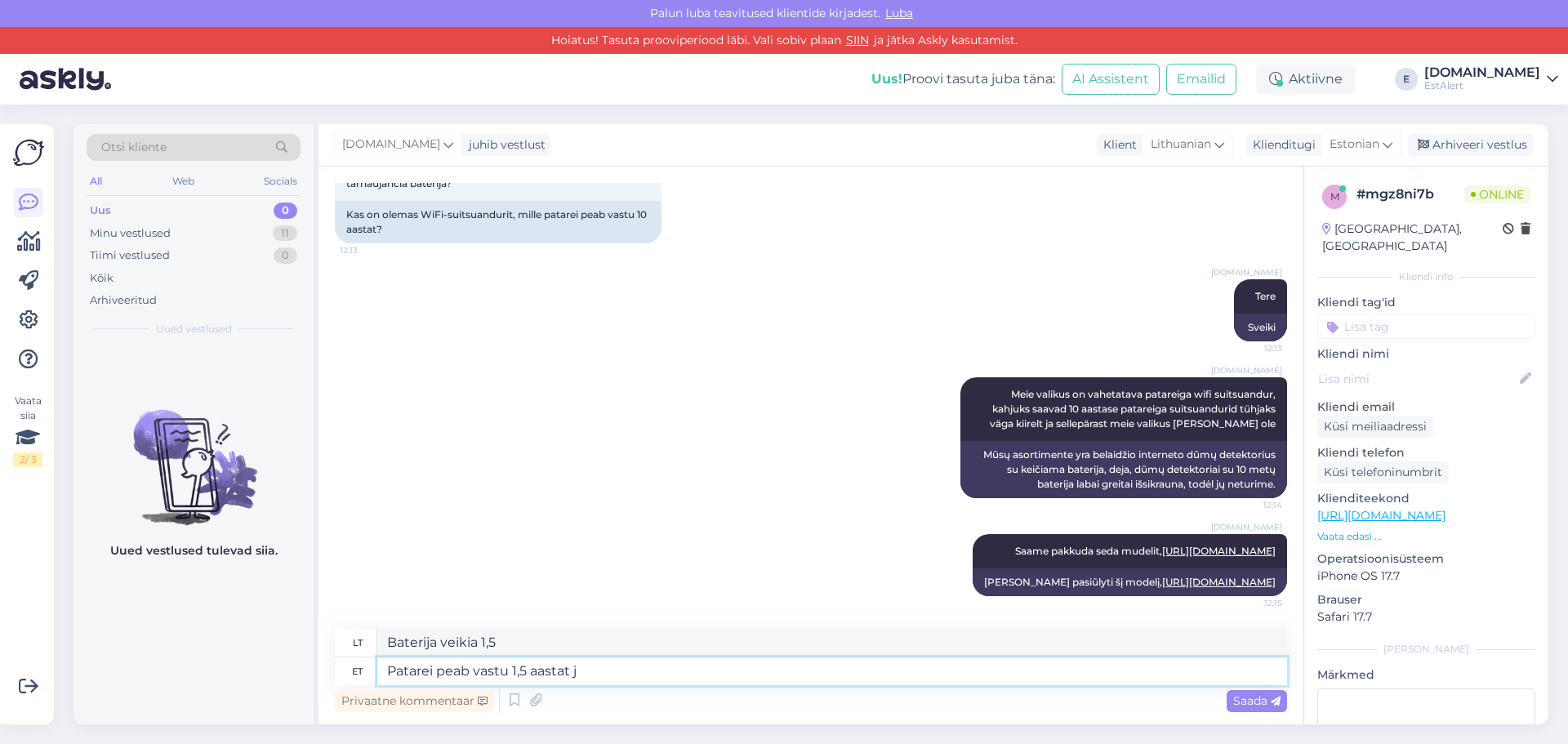
type textarea "Baterija veikia 1,5 metų"
type textarea "Patarei peab vastu 1,5 aastat ja ap"
type textarea "Baterija veikia 1,5 metų ir"
type textarea "Patarei peab vastu 1,5 aastat ja app"
type textarea "Baterija veikia 1,5 metų, o programėlė"
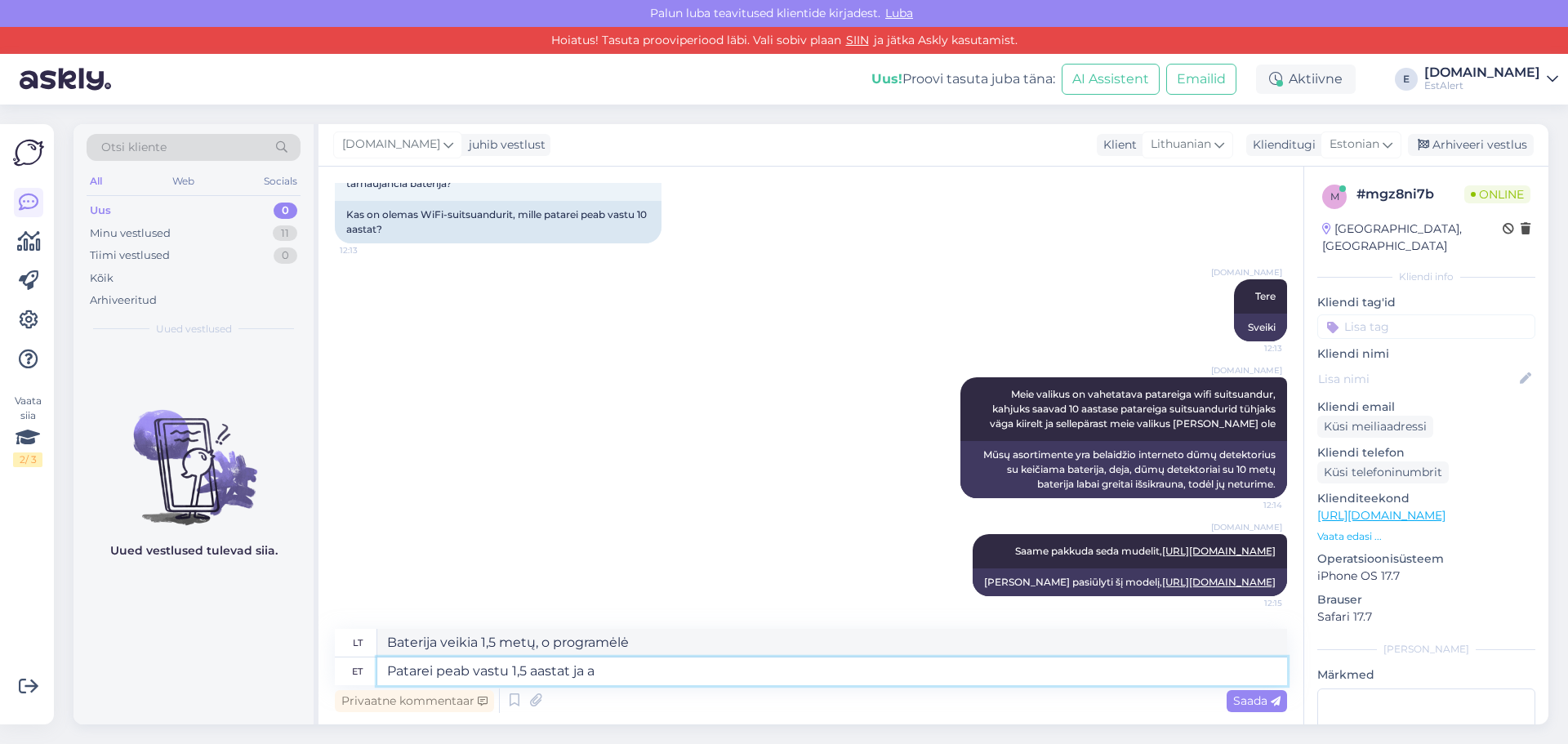
type textarea "Patarei peab vastu 1,5 aastat ja"
type textarea "Baterija veikia 1,5 metų ir"
type textarea "Patarei peab vastu 1,5 aastat ja APP a"
type textarea "Baterija veikia 1,5 metų, o programėlė"
type textarea "Patarei peab vastu 1,5 aastat ja APP annab"
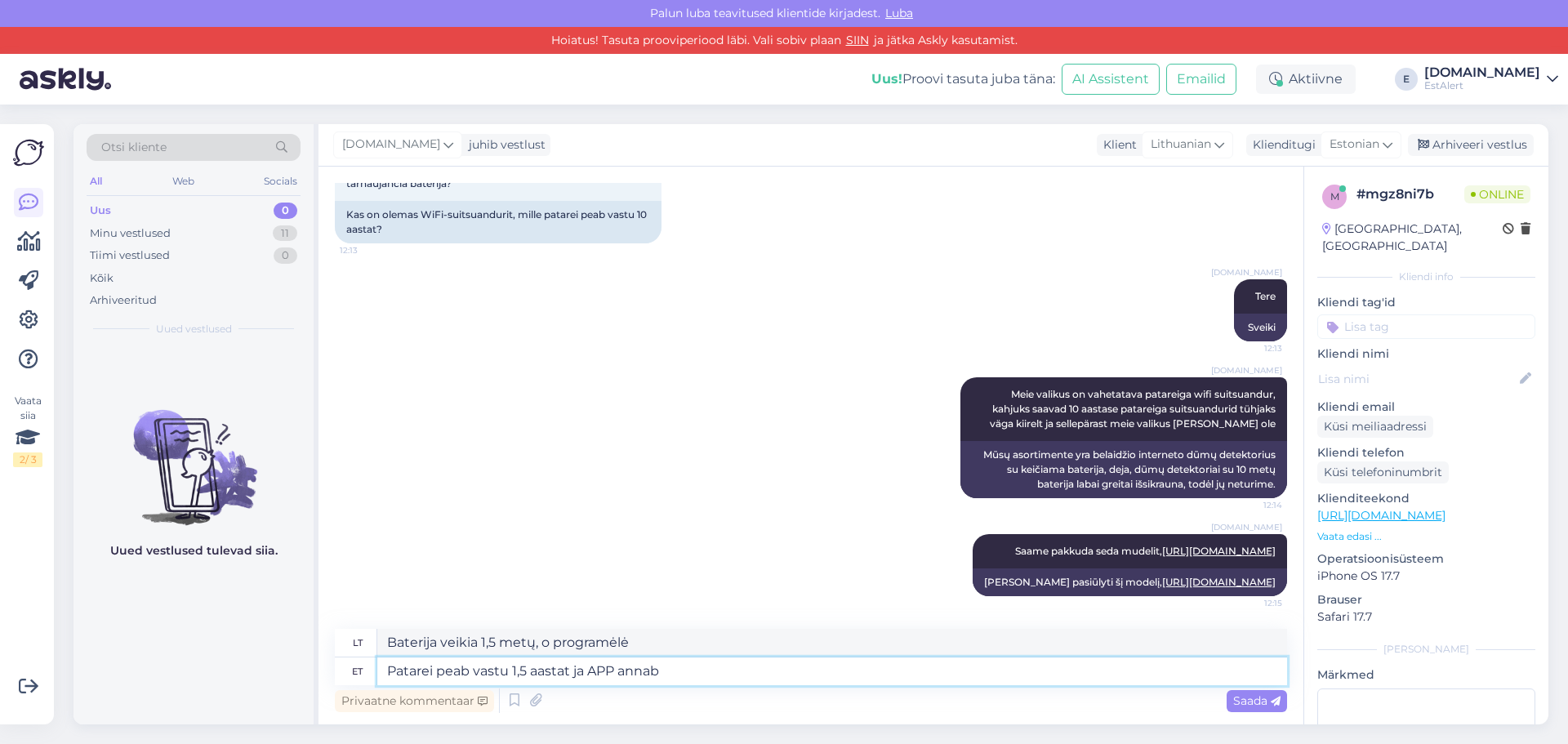
type textarea "Baterija veikia 1,5 metų, o programėlė suteikia"
type textarea "Patarei peab vastu 1,5 aastat ja APP annab teada"
type textarea "Baterija veikia 1,5 metų, o programėlė praneša"
type textarea "Patarei peab vastu 1,5 aastat ja APP annab [PERSON_NAME] p"
type textarea "Baterija veikia 1,5 metų, o programėlė praneša, kada"
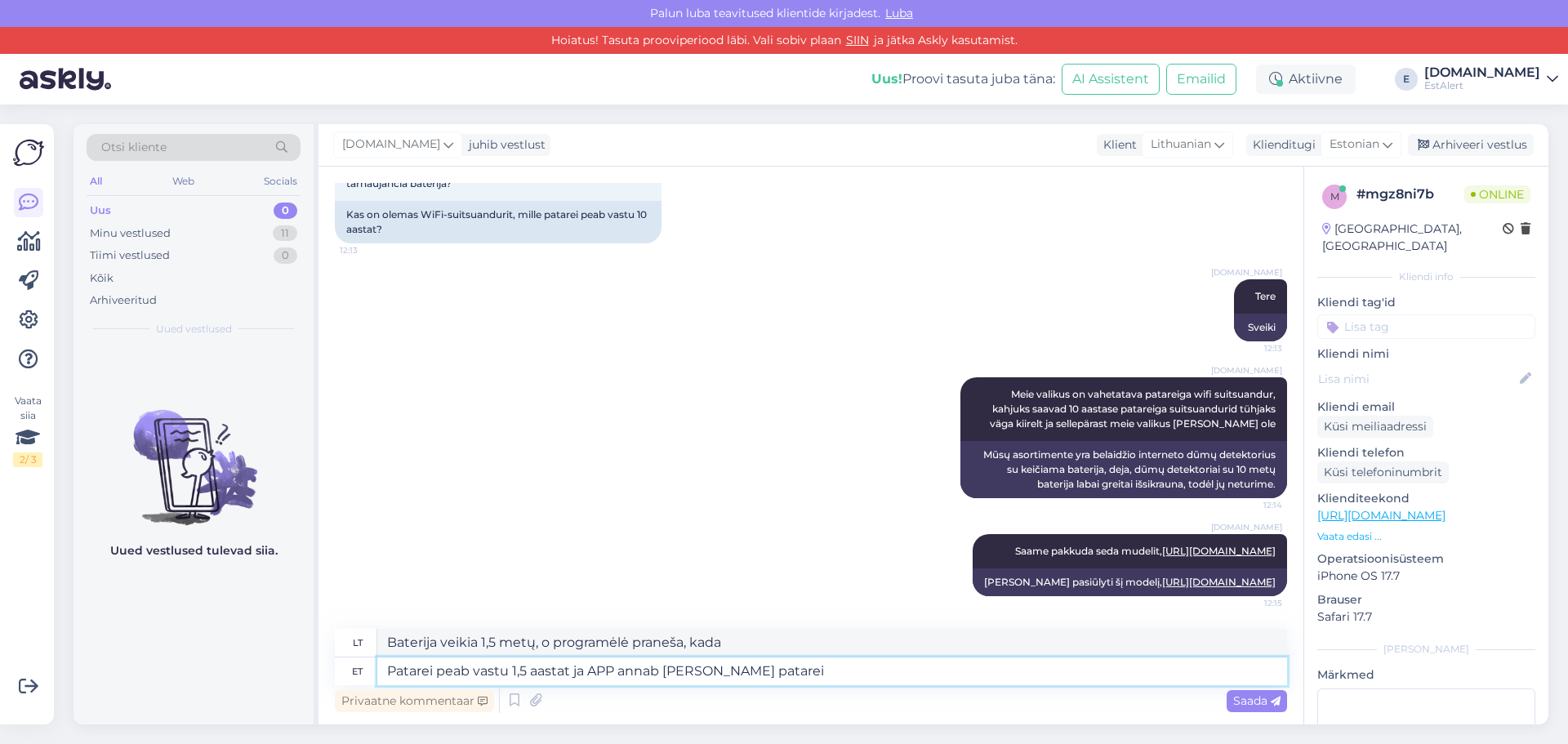
type textarea "Patarei peab vastu 1,5 aastat ja APP annab [PERSON_NAME] patarei"
type textarea "Baterija veikia 1,5 metų, o programėlė praneša, kai baterija išsikrauna."
type textarea "Patarei peab vastu 1,5 aastat ja APP annab [PERSON_NAME] patarei hakkab t"
type textarea "Baterija veikia 1,5 metų, o programėlė praneš, kai baterija išsikraus."
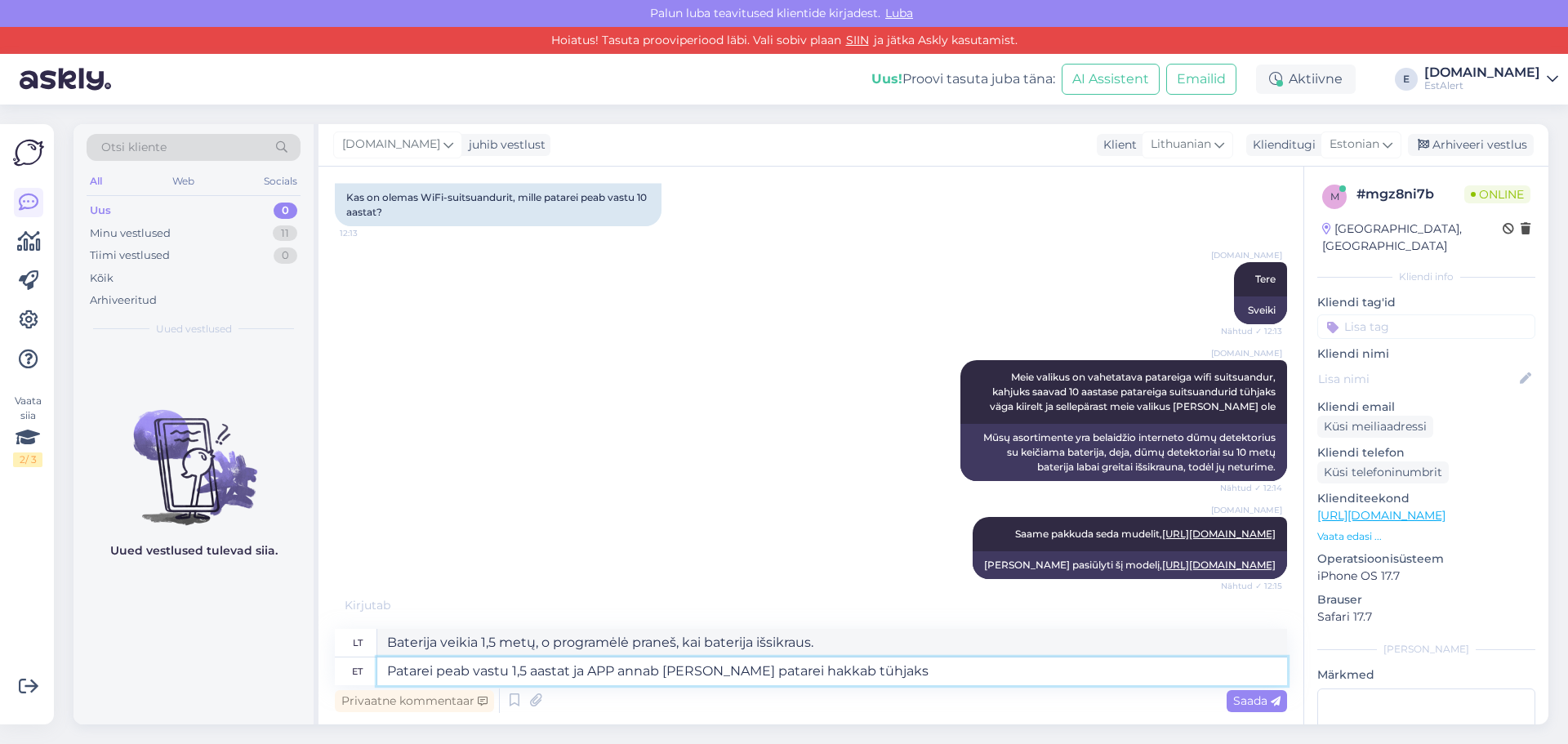
type textarea "Patarei peab vastu 1,5 aastat ja APP annab [PERSON_NAME] patarei hakkab tühjaks…"
type textarea "Baterija veikia 1,5 metų, o programėlė praneša, kai baterija išsikrauna."
type textarea "Patarei peab vastu 1,5 aastat ja APP annab [PERSON_NAME] patarei hakkab tühjaks…"
click at [1252, 707] on span "Saada" at bounding box center [1257, 700] width 48 height 15
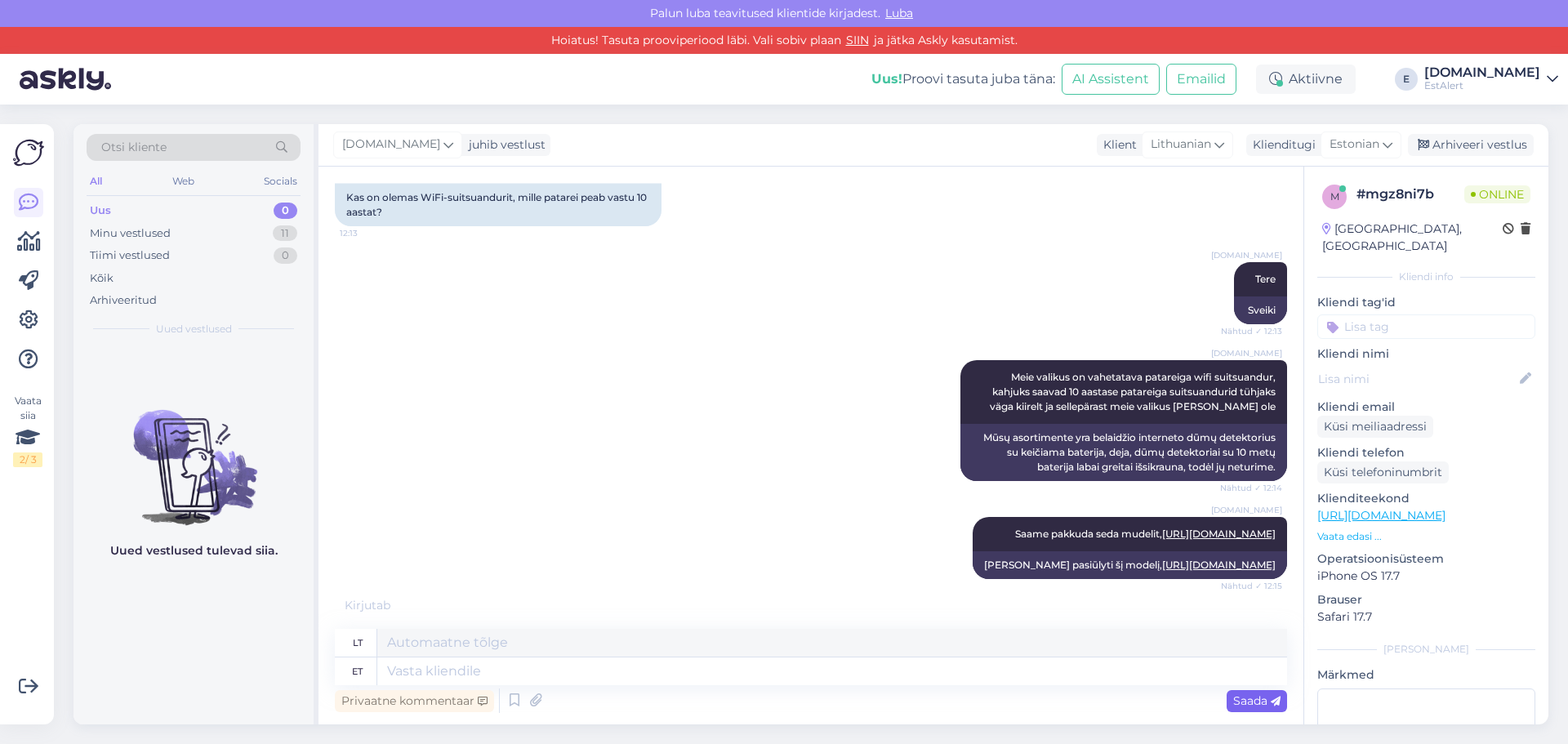
scroll to position [303, 0]
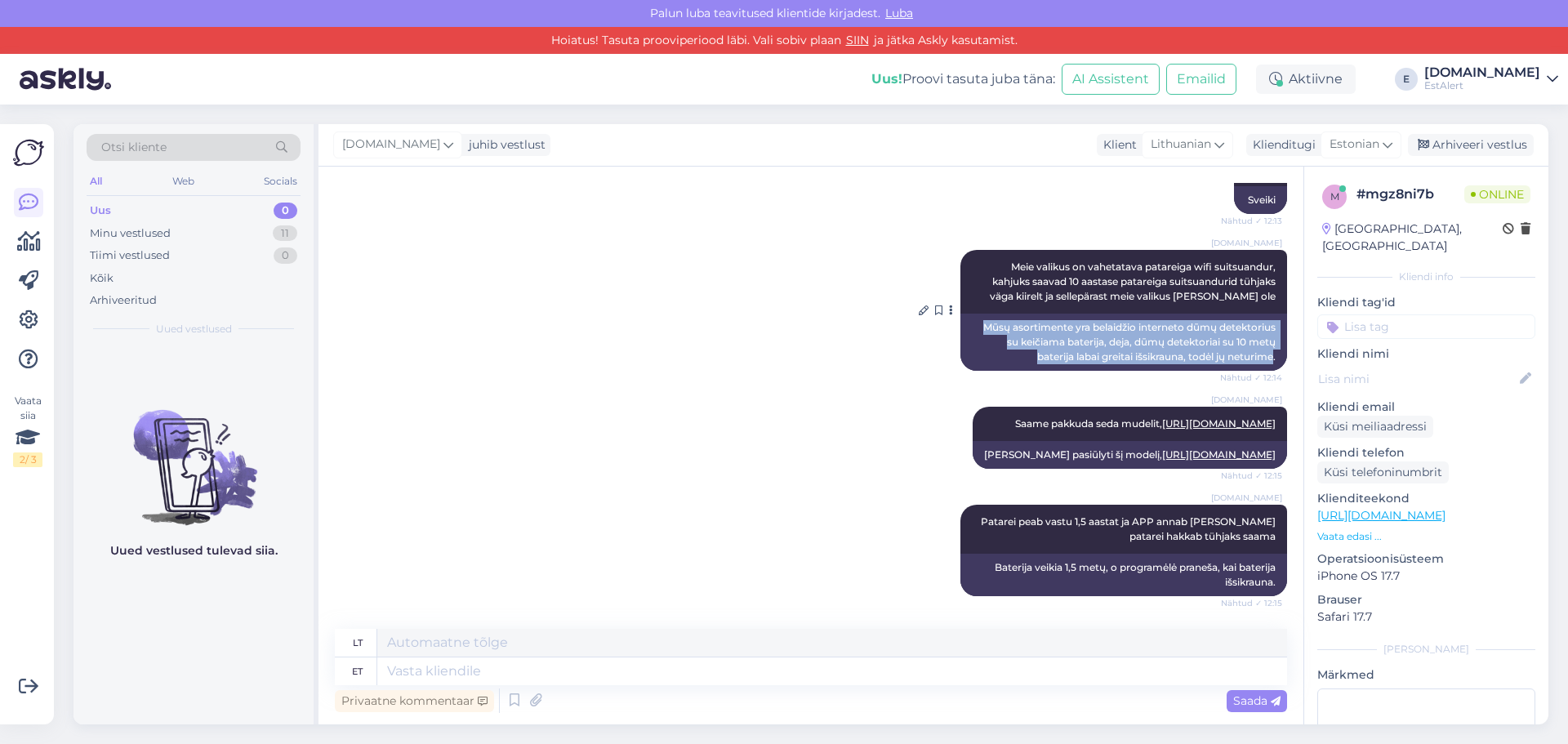
drag, startPoint x: 1260, startPoint y: 302, endPoint x: 967, endPoint y: 272, distance: 294.5
click at [967, 314] on div "Mūsų asortimente yra belaidžio interneto dūmų detektorius su keičiama baterija,…" at bounding box center [1124, 342] width 327 height 57
copy div "Mūsų asortimente yra belaidžio interneto dūmų detektorius su keičiama baterija,…"
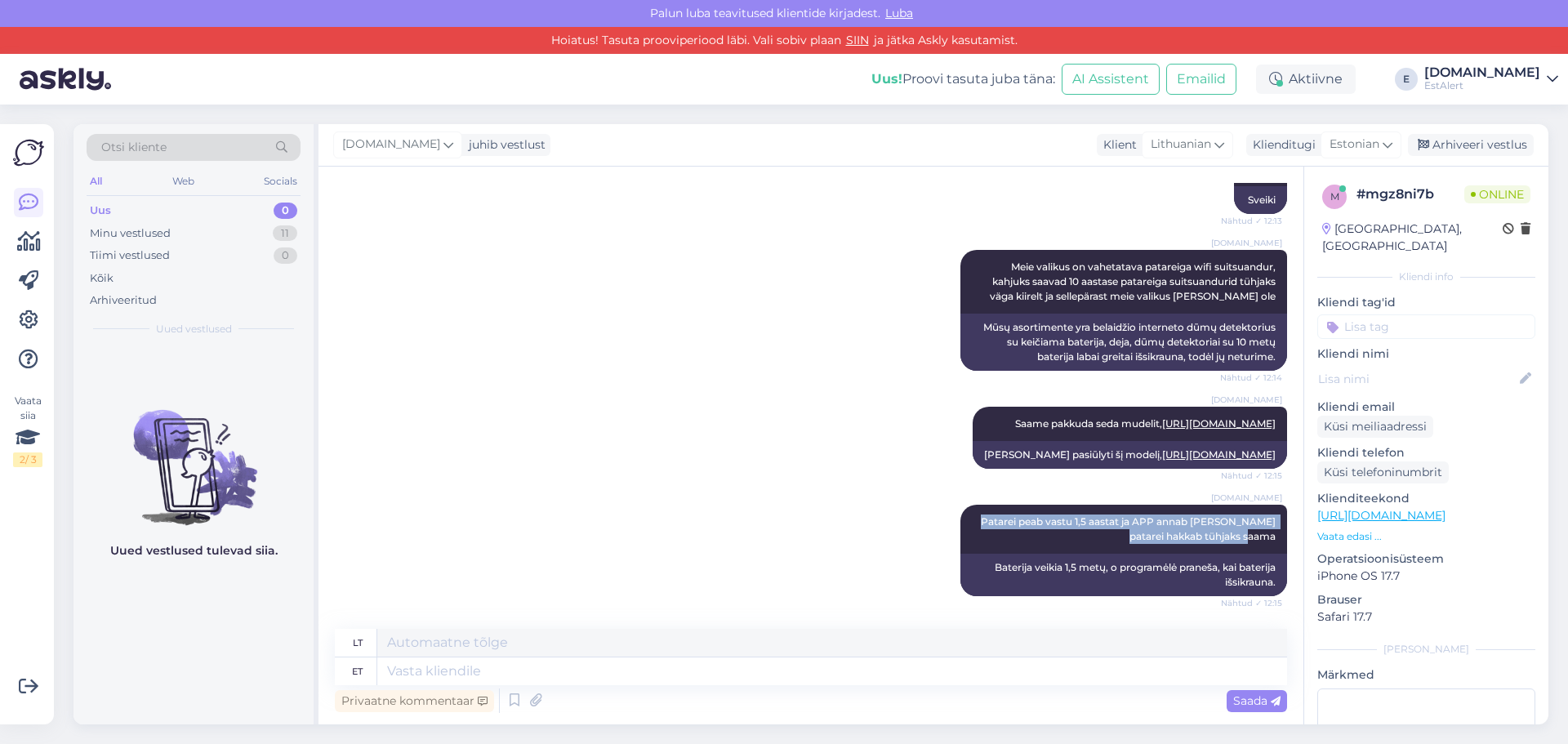
drag, startPoint x: 1261, startPoint y: 537, endPoint x: 918, endPoint y: 502, distance: 344.8
click at [918, 502] on div "[DOMAIN_NAME] Patarei peab vastu 1,5 aastat ja APP annab [PERSON_NAME] patarei …" at bounding box center [811, 550] width 953 height 127
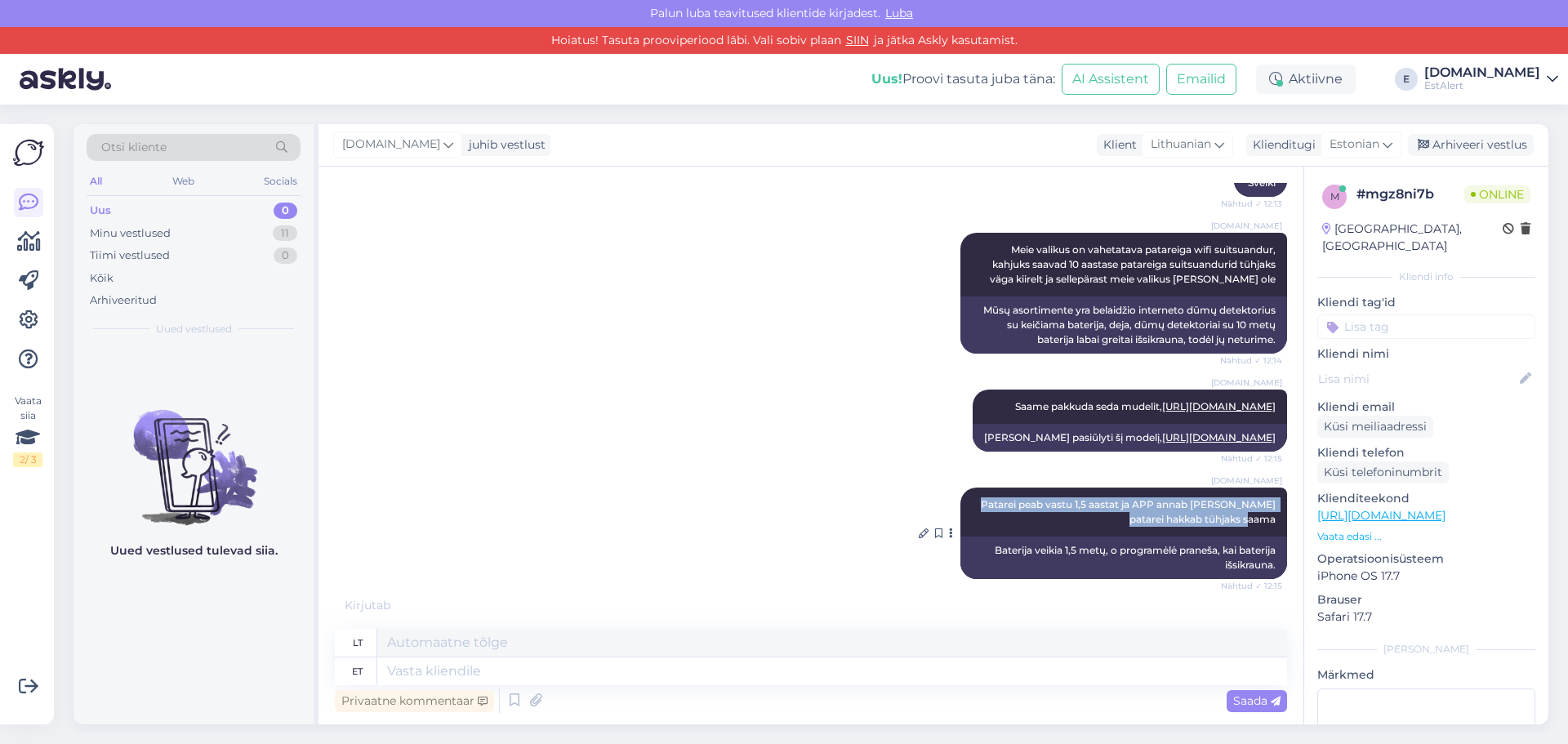
copy span "Patarei peab vastu 1,5 aastat ja APP annab [PERSON_NAME] patarei hakkab tühjaks…"
click at [730, 680] on textarea at bounding box center [832, 671] width 909 height 28
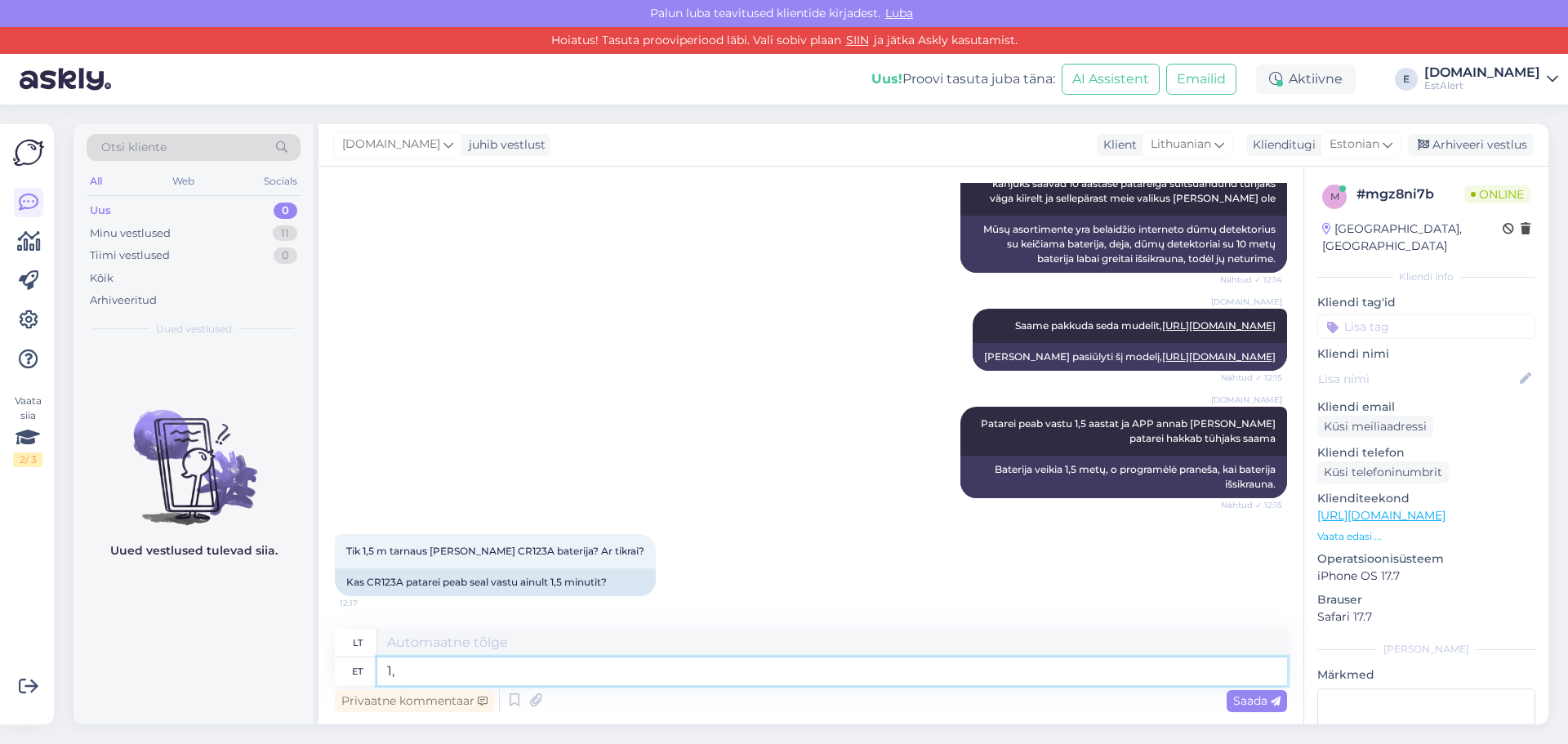
type textarea "1,5"
type textarea "1.5"
type textarea "1,5 aastat"
type textarea "1,5 metų"
type textarea "1,5 aastat kestab"
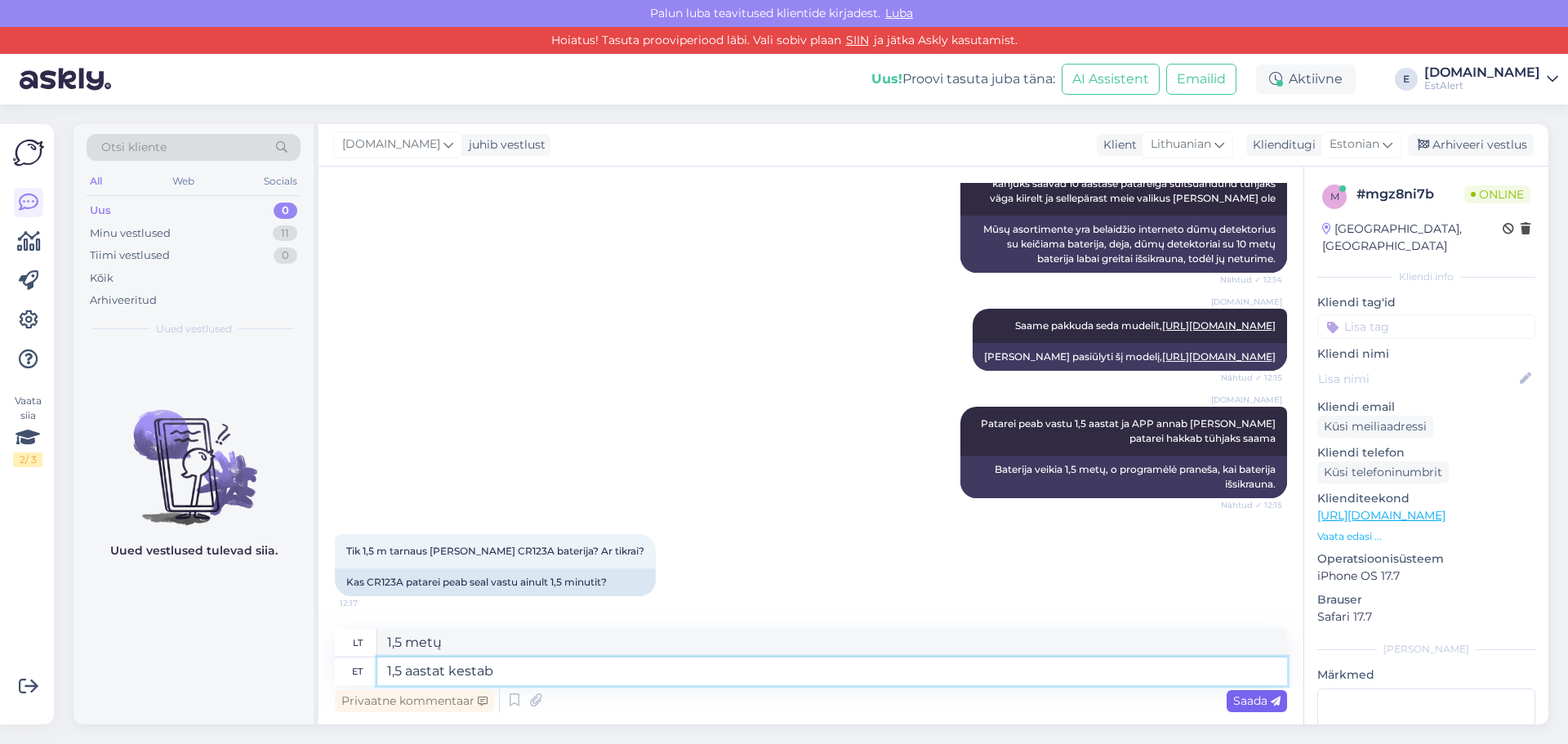
type textarea "Veikia 1,5 metų"
type textarea "1,5 aastat kestab patarei"
type textarea "Baterija veikia 1,5 metų"
type textarea "1,5 aastat kestab patarei"
click at [1240, 701] on span "Saada" at bounding box center [1257, 700] width 48 height 15
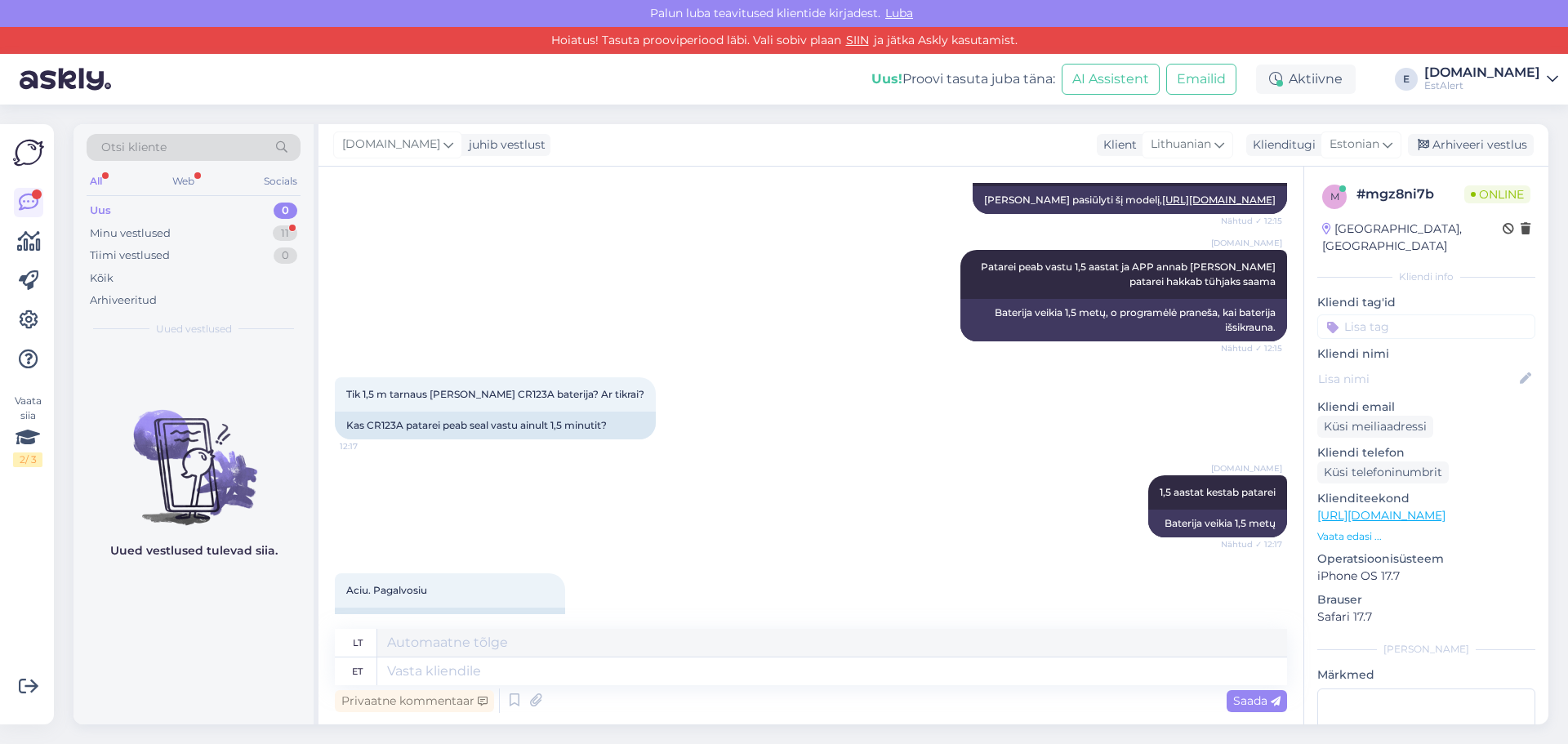
scroll to position [598, 0]
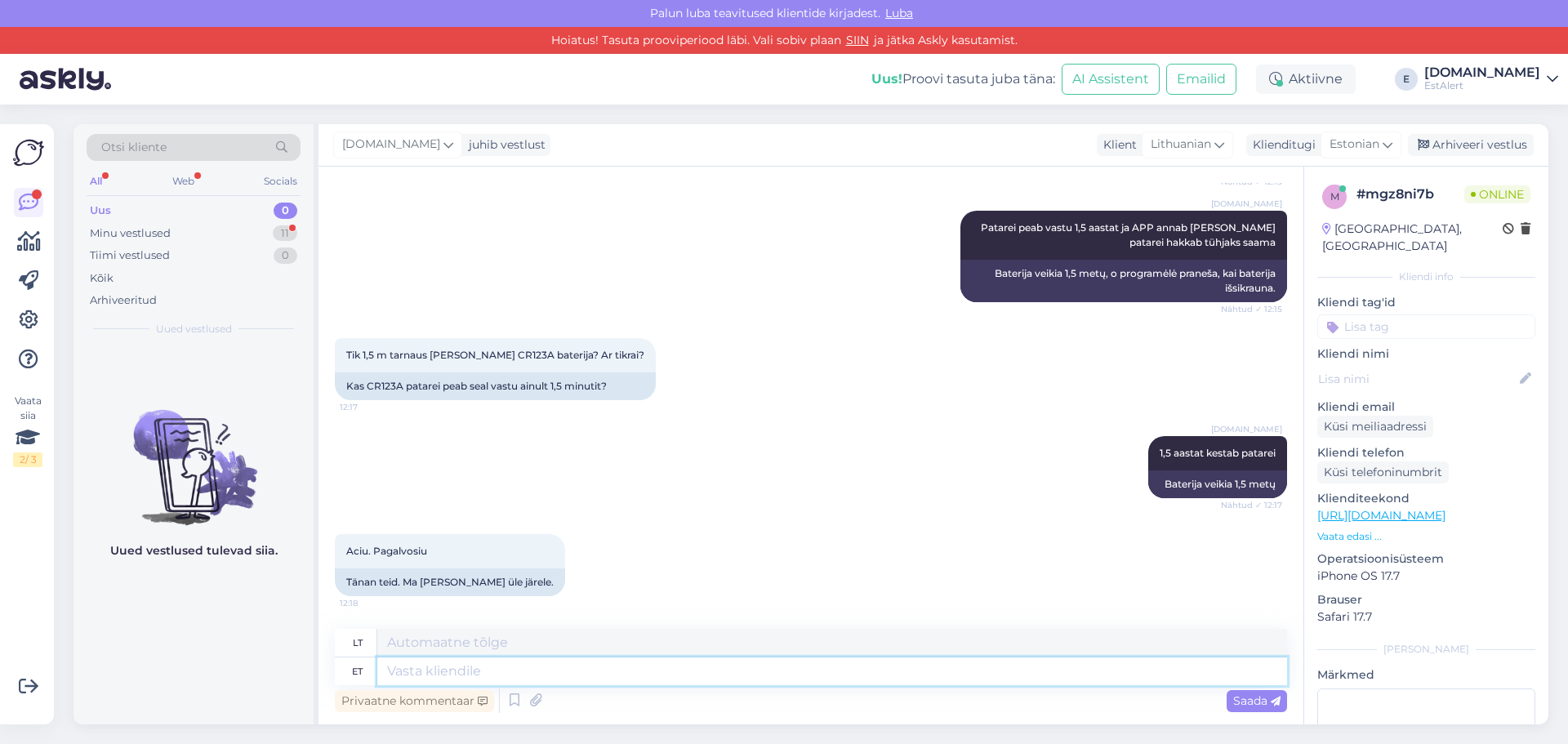
click at [603, 671] on textarea at bounding box center [832, 671] width 909 height 28
type textarea "Palun,"
type textarea "Prašau,"
type textarea "Palun, ilsuat"
type textarea "Prašau, ilsuat"
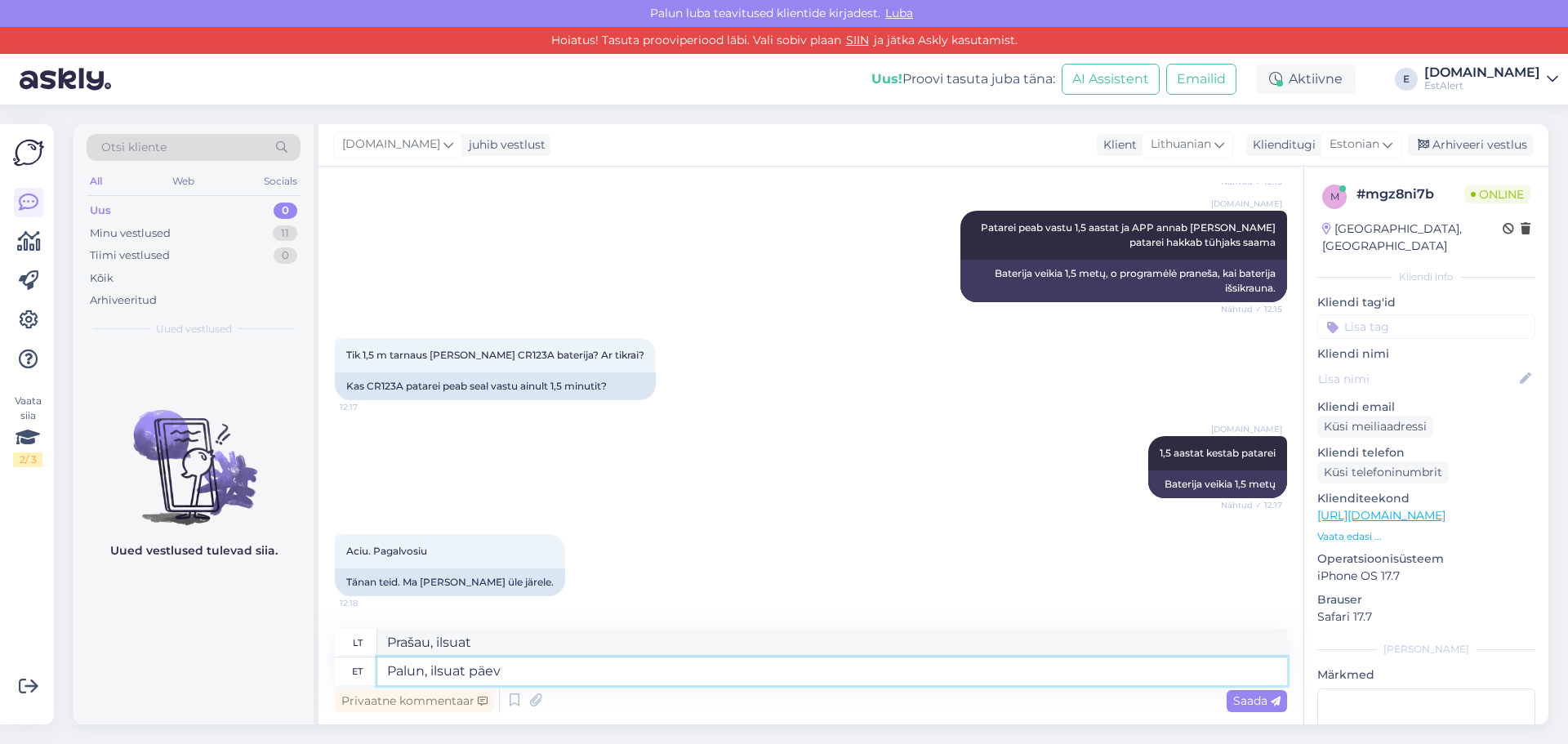
type textarea "Palun, ilsuat päeva"
type textarea "Prašau, geros dienos."
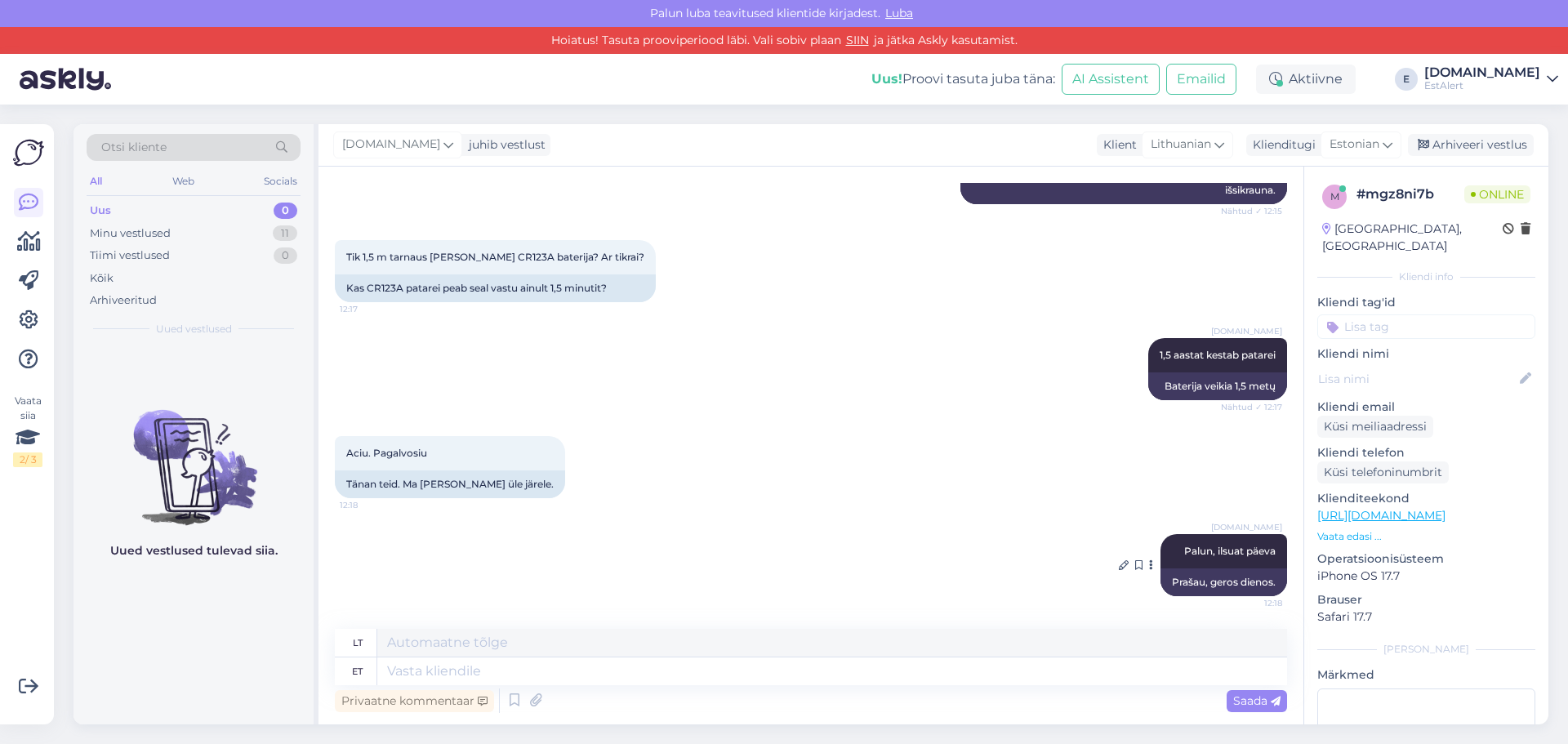
click at [1230, 584] on div "Prašau, geros dienos." at bounding box center [1224, 582] width 126 height 28
copy div "Prašau, geros dienos."
click at [182, 231] on div "Minu vestlused 11" at bounding box center [194, 233] width 214 height 22
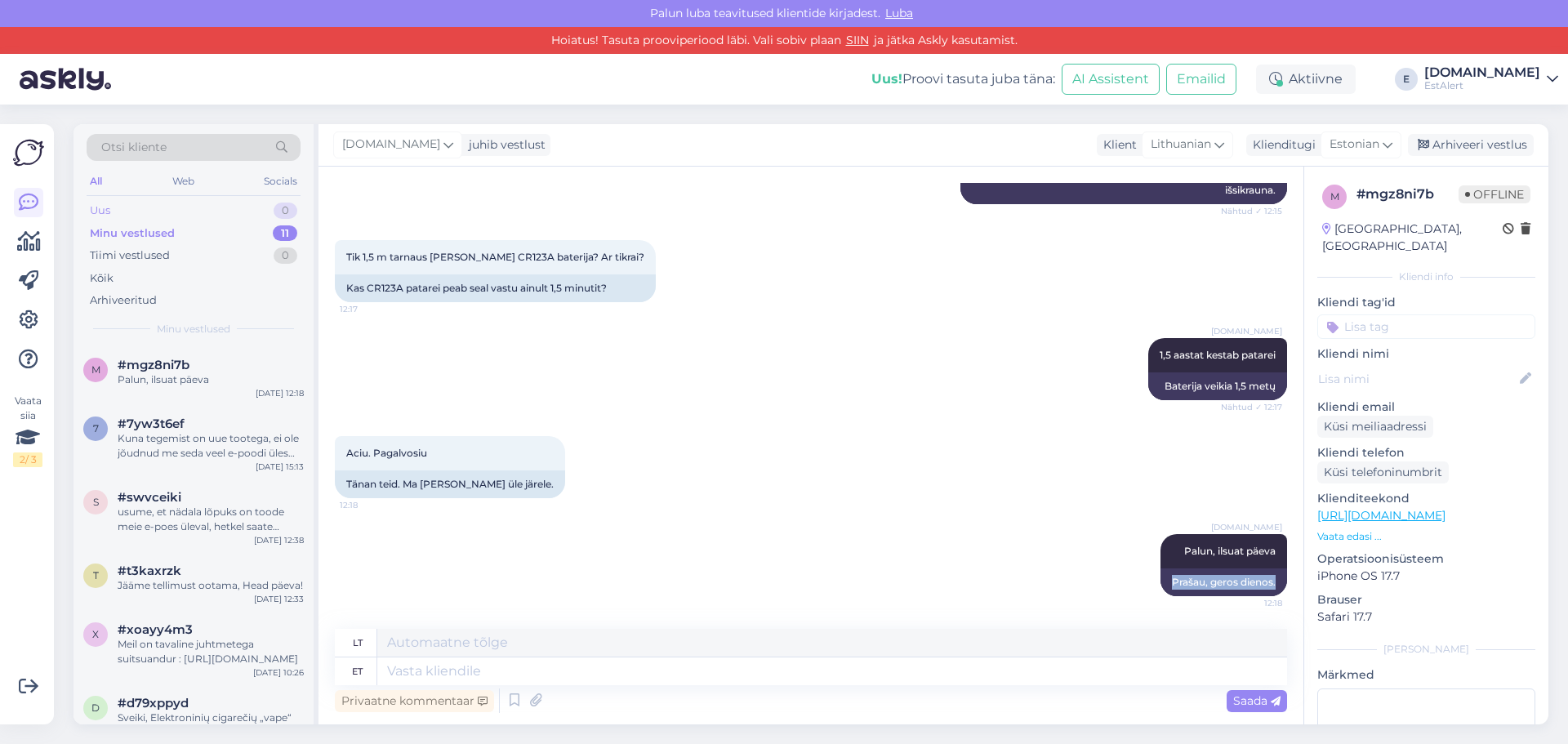
click at [172, 208] on div "Uus 0" at bounding box center [194, 211] width 214 height 22
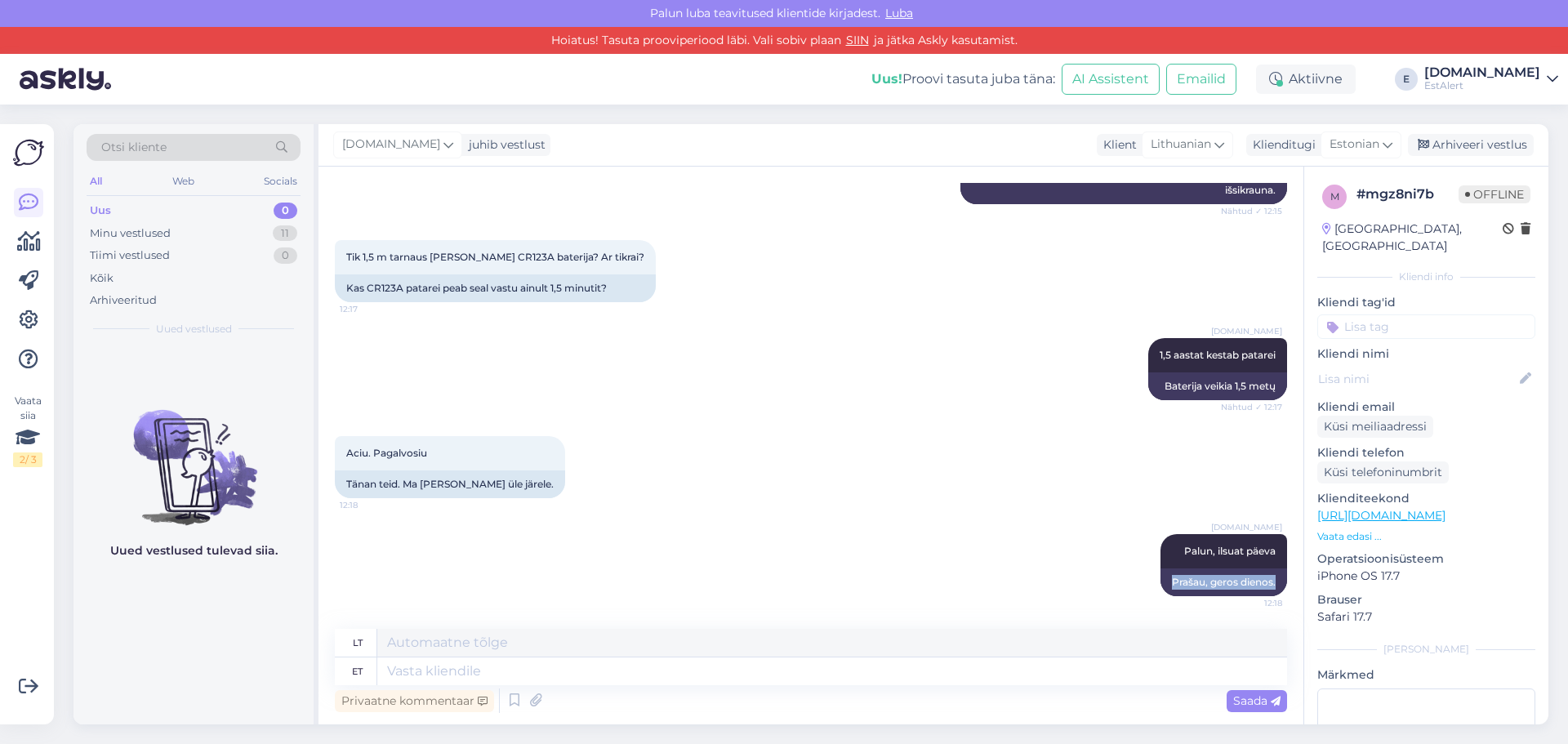
click at [118, 212] on div "Uus 0" at bounding box center [194, 211] width 214 height 22
